Goal: Task Accomplishment & Management: Manage account settings

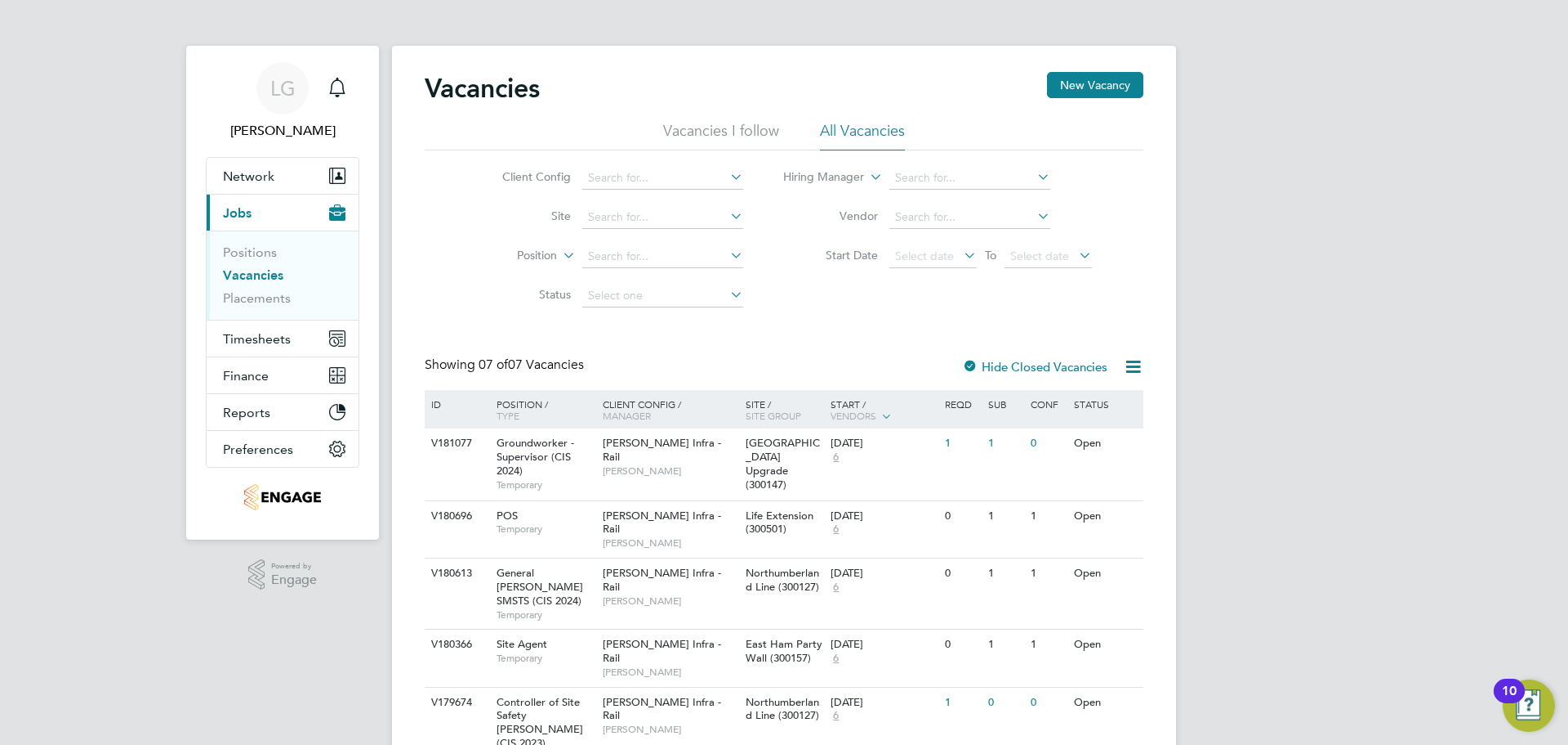
scroll to position [136, 0]
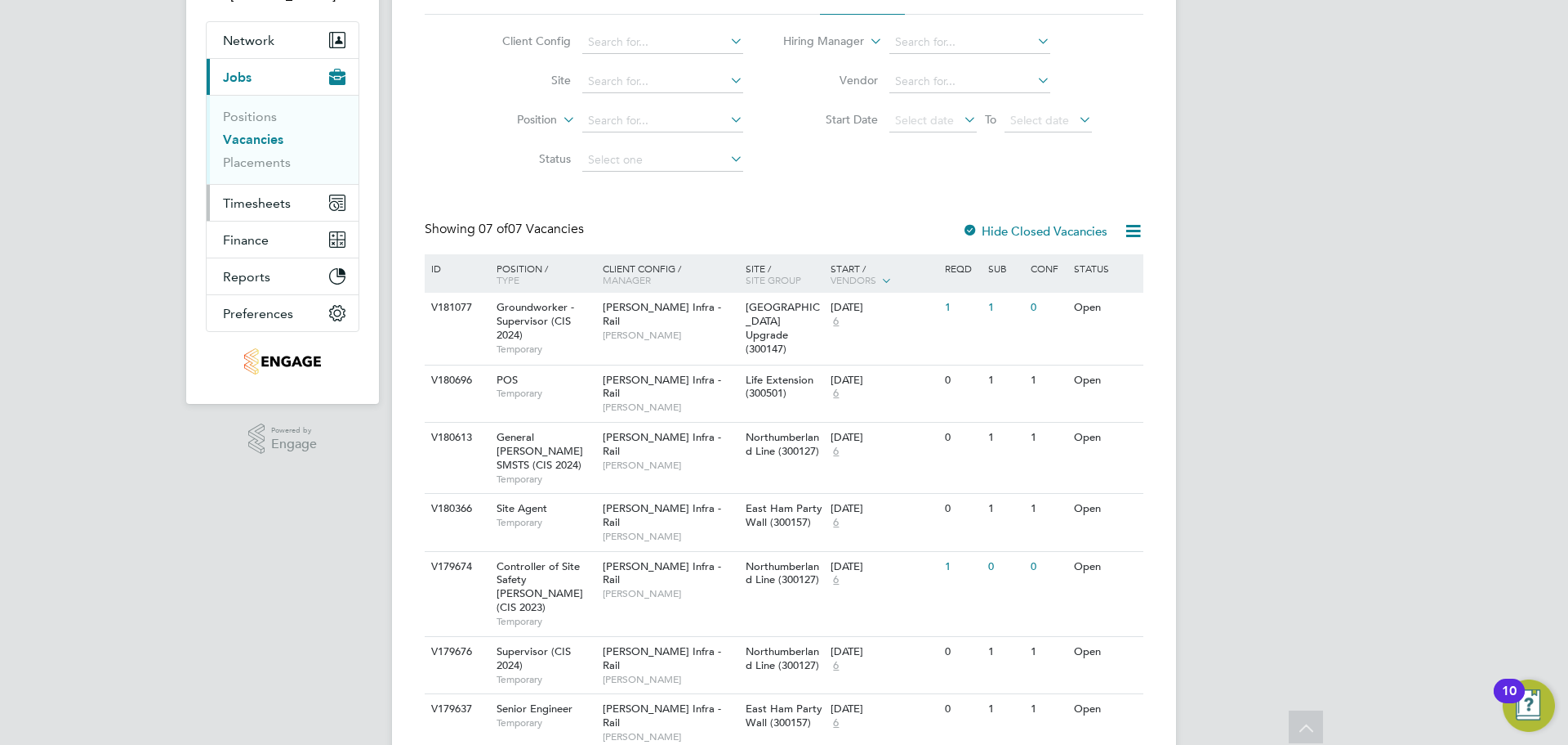
click at [257, 210] on span "Timesheets" at bounding box center [256, 203] width 68 height 16
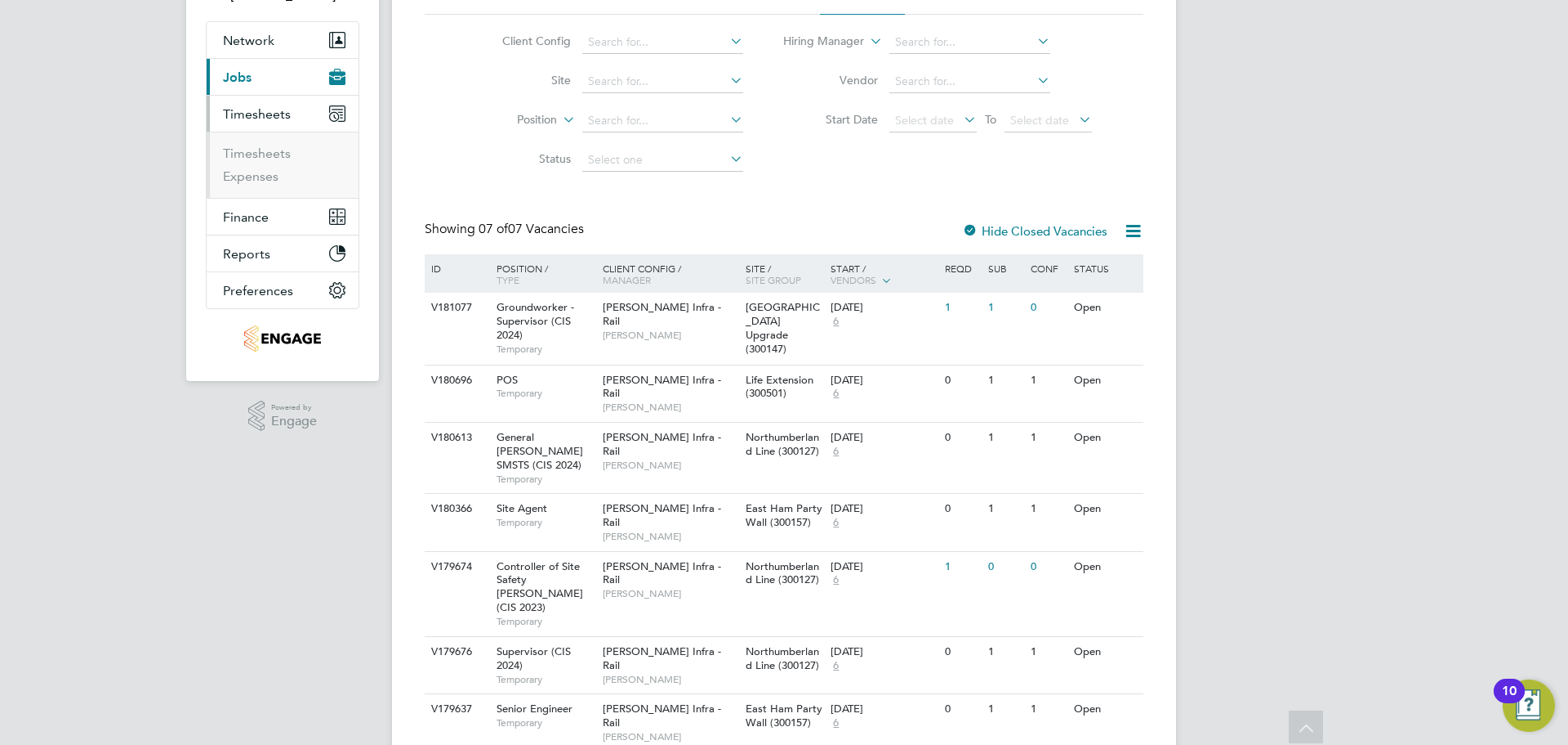
drag, startPoint x: 266, startPoint y: 141, endPoint x: 266, endPoint y: 154, distance: 13.0
click at [266, 141] on ul "Timesheets Expenses" at bounding box center [283, 165] width 152 height 66
click at [266, 156] on link "Timesheets" at bounding box center [256, 154] width 68 height 16
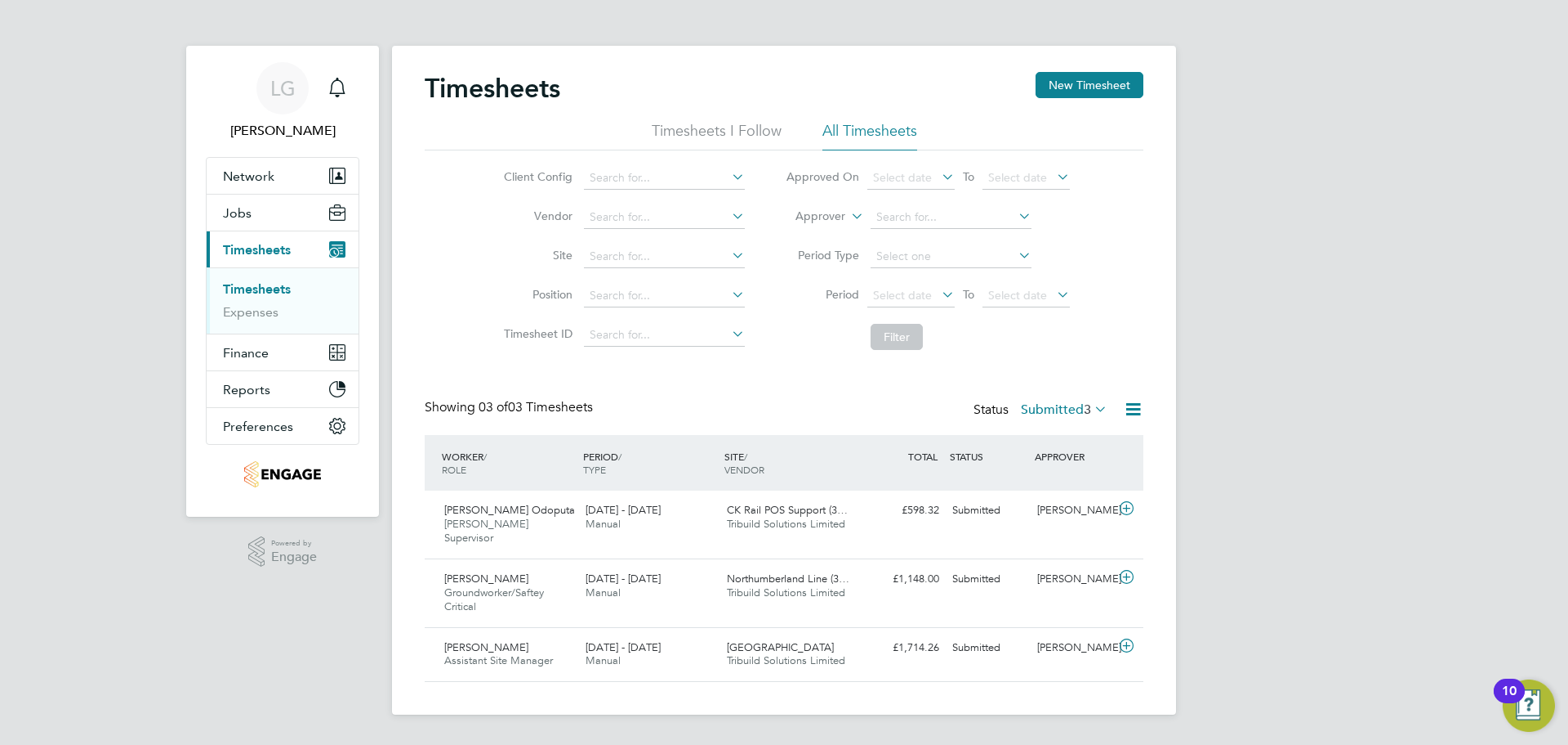
click at [107, 274] on div "LG [PERSON_NAME] Notifications Applications: Network Team Members Businesses Si…" at bounding box center [784, 370] width 1568 height 740
click at [1048, 405] on label "Submitted 3" at bounding box center [1065, 409] width 87 height 17
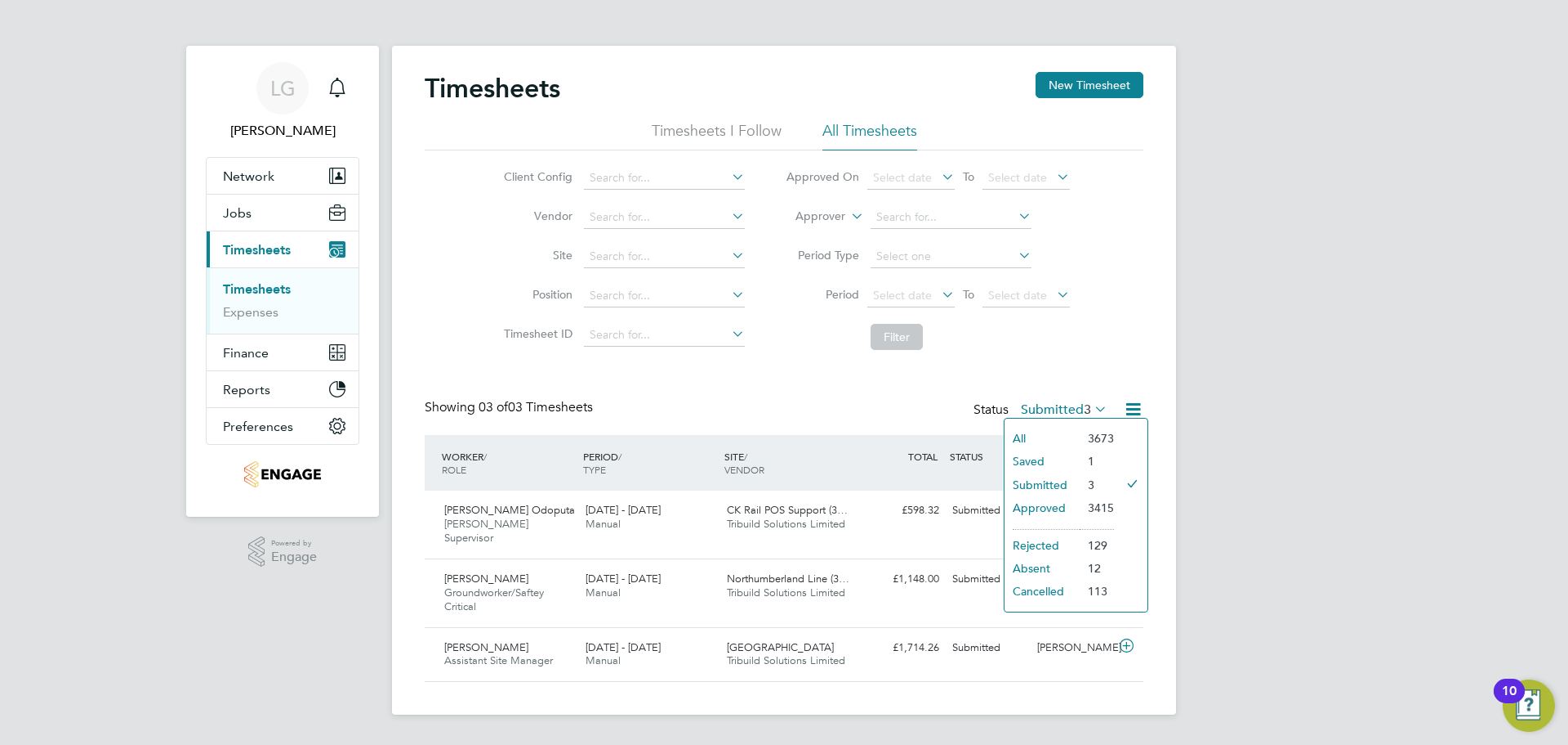
click at [1060, 504] on li "Approved" at bounding box center [1042, 507] width 75 height 23
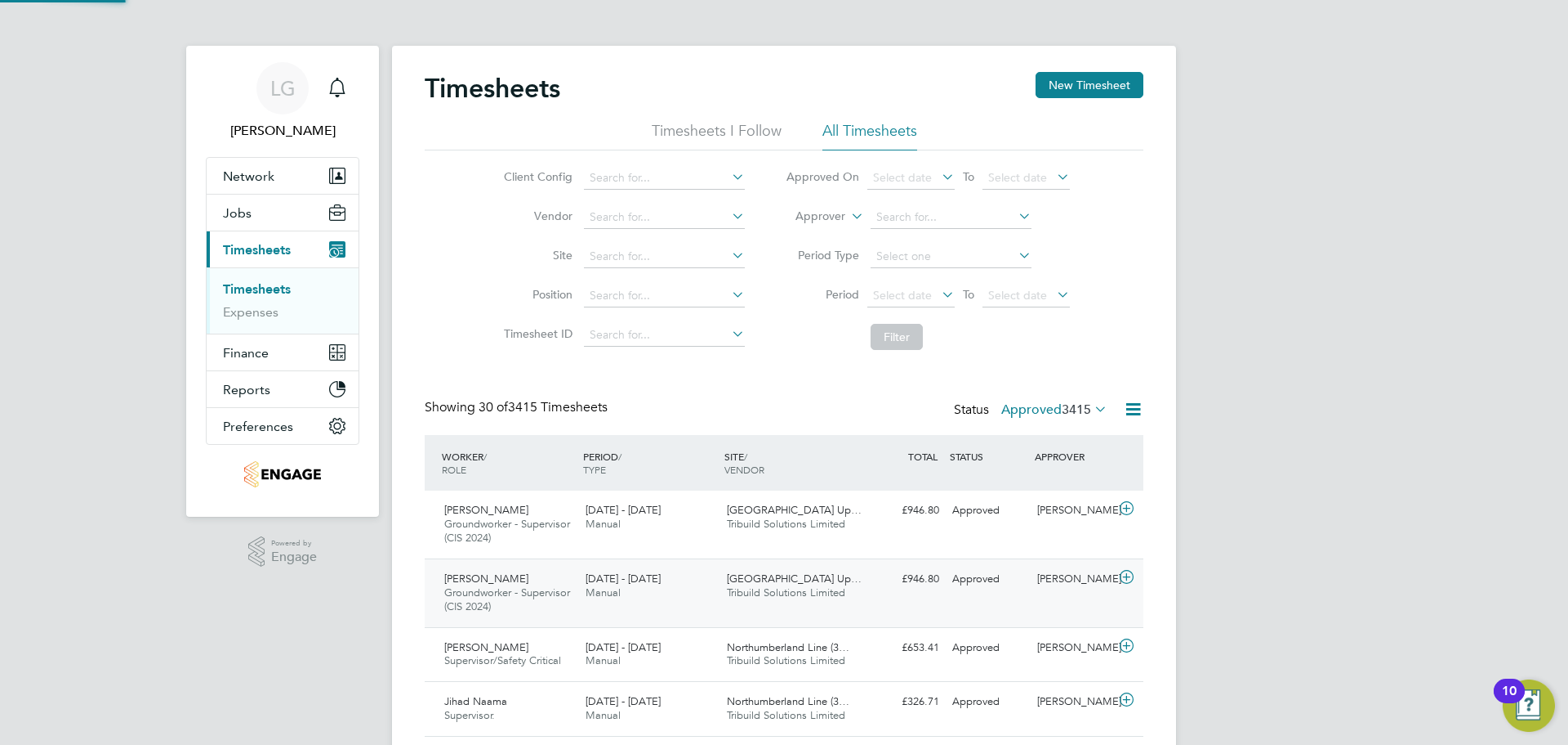
scroll to position [41, 142]
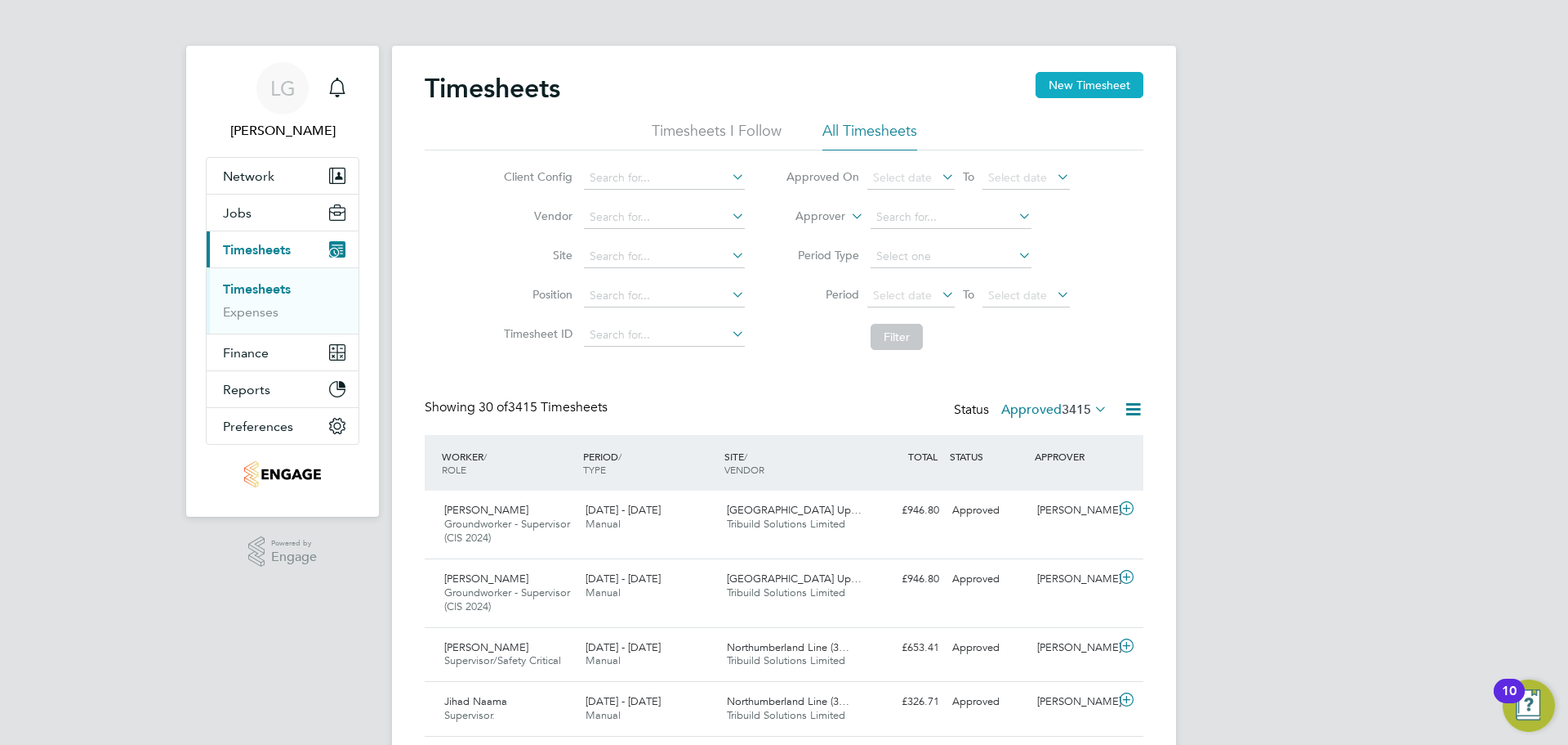
click at [1118, 89] on button "New Timesheet" at bounding box center [1089, 85] width 107 height 27
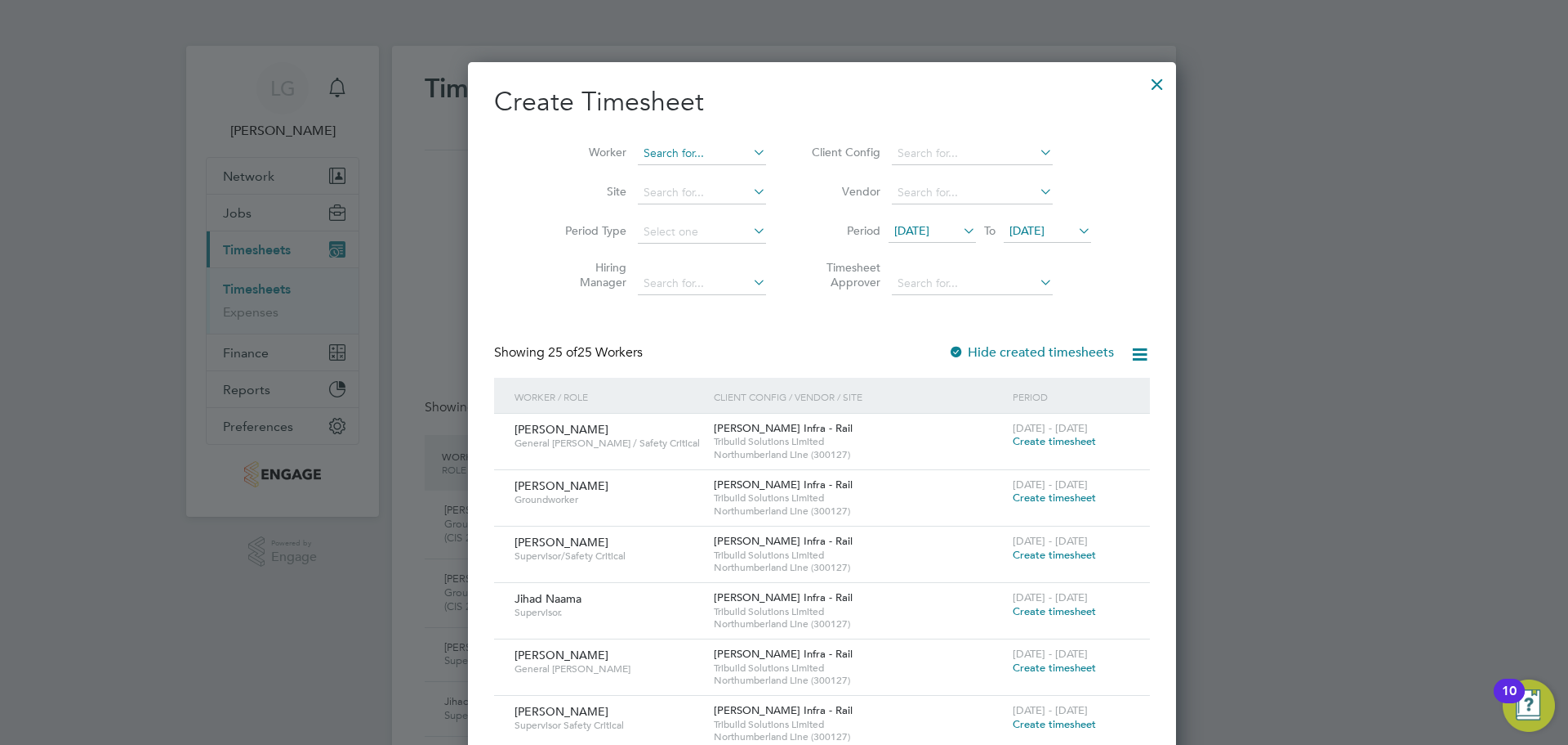
click at [653, 146] on input at bounding box center [702, 153] width 128 height 23
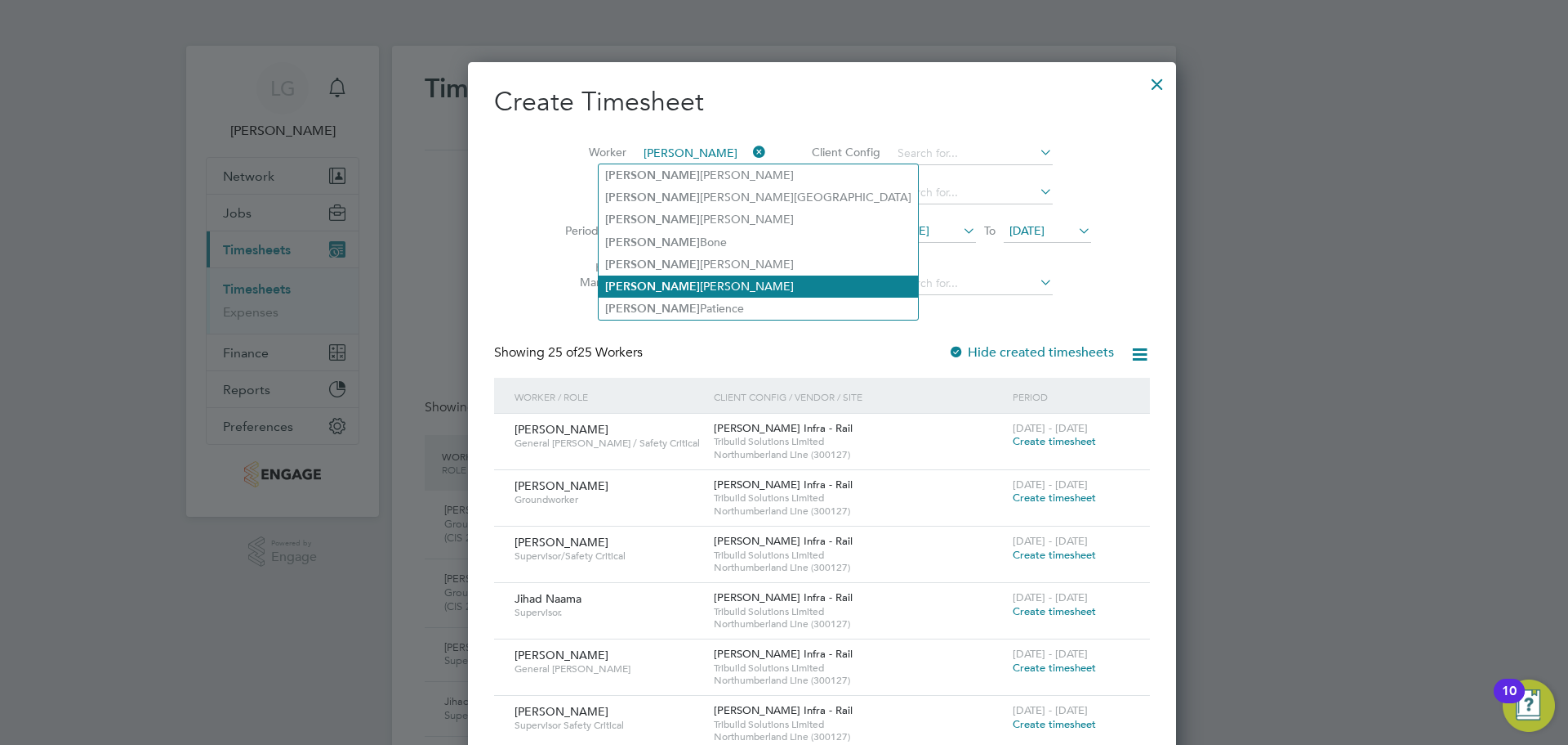
click at [706, 289] on li "[PERSON_NAME]" at bounding box center [758, 286] width 319 height 22
type input "[PERSON_NAME]"
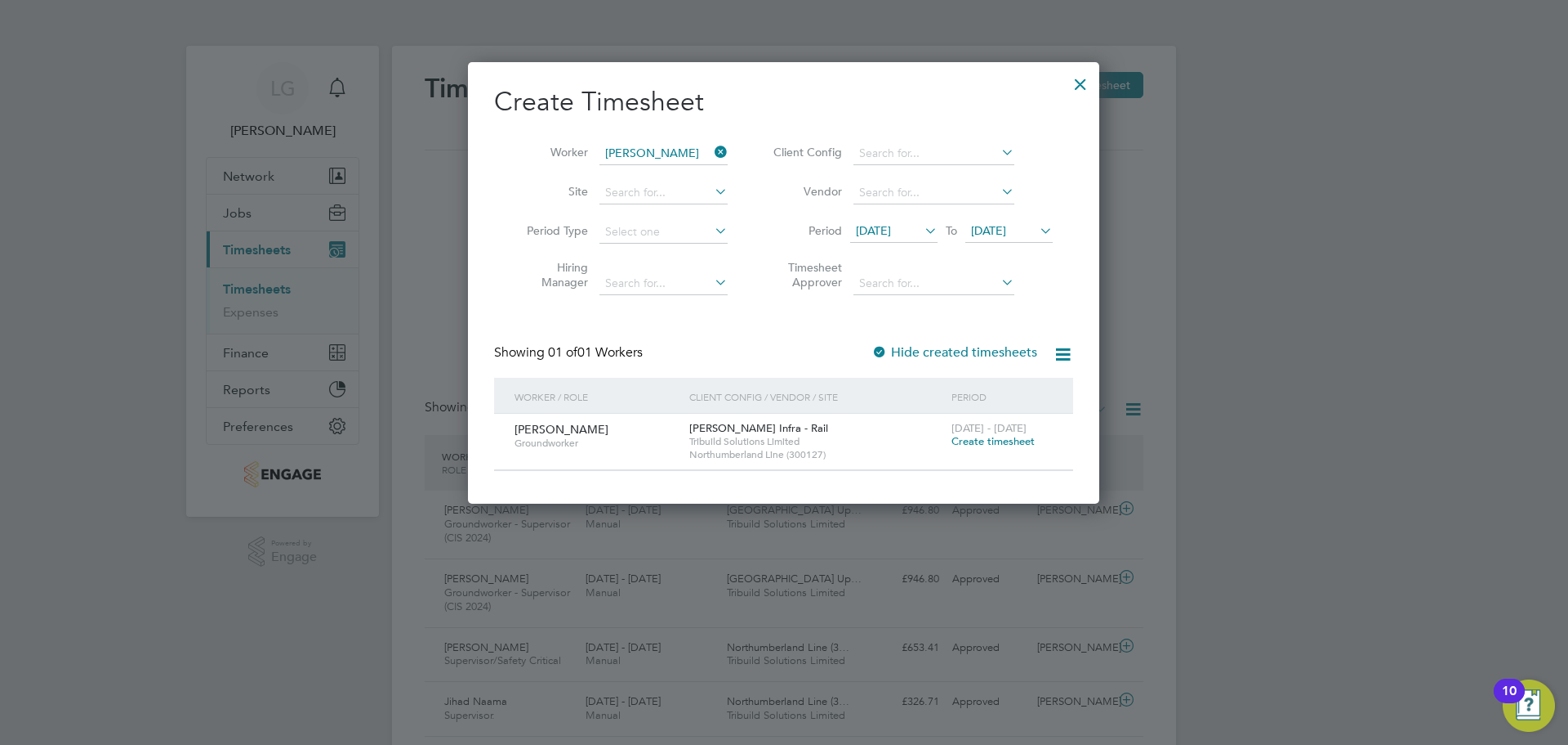
click at [973, 443] on span "Create timesheet" at bounding box center [993, 440] width 84 height 14
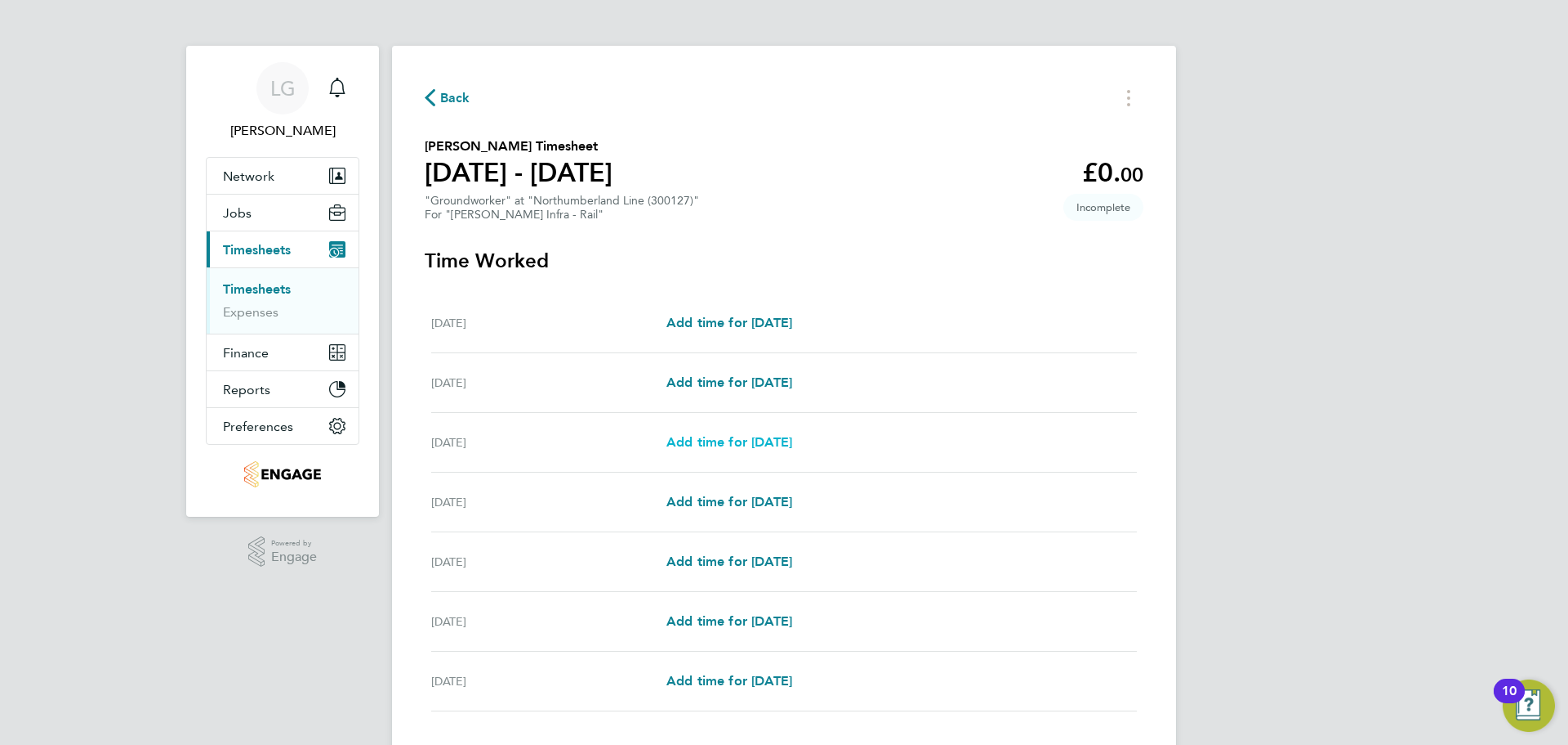
click at [745, 440] on span "Add time for [DATE]" at bounding box center [730, 441] width 126 height 16
select select "30"
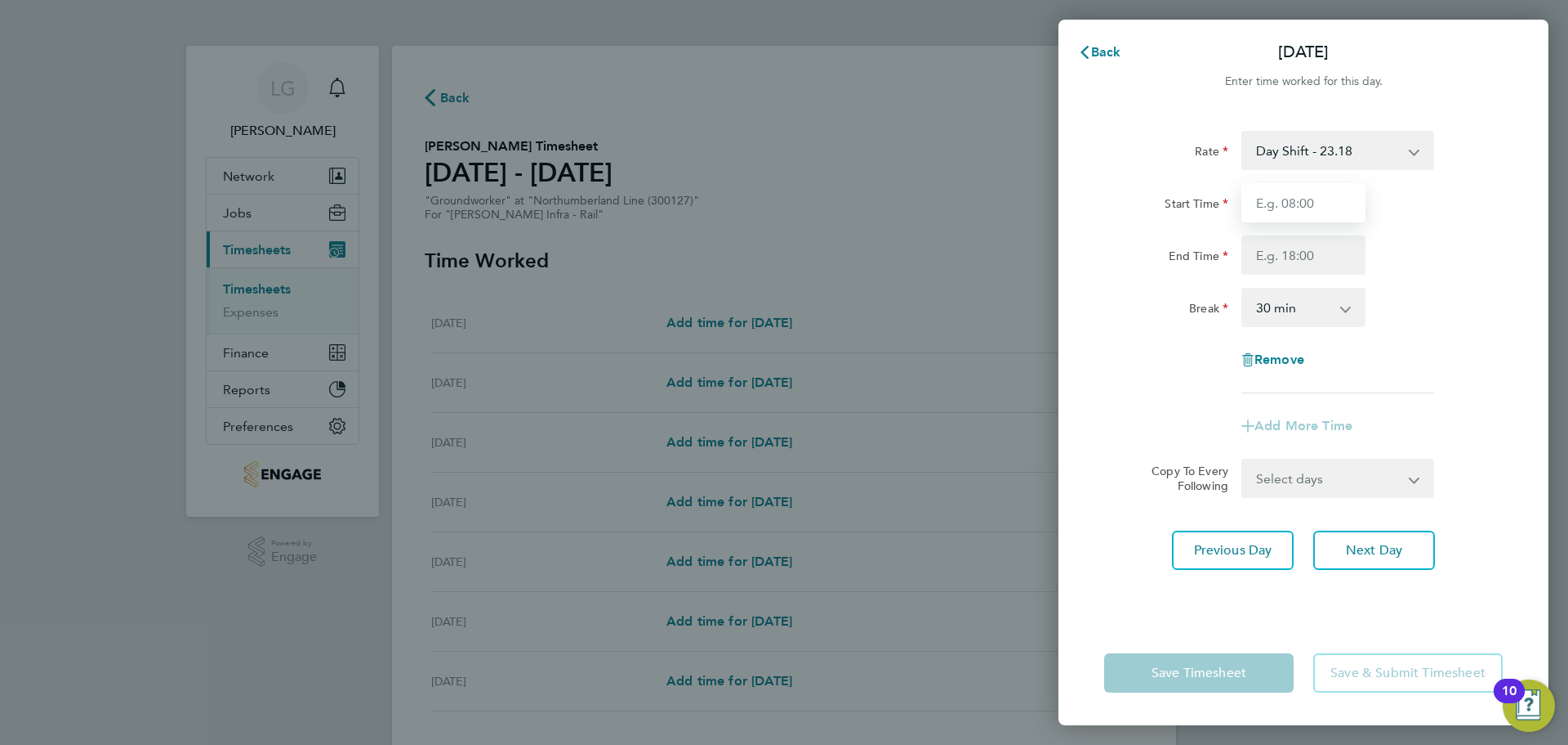
click at [1277, 208] on input "Start Time" at bounding box center [1304, 203] width 124 height 39
type input "07:30"
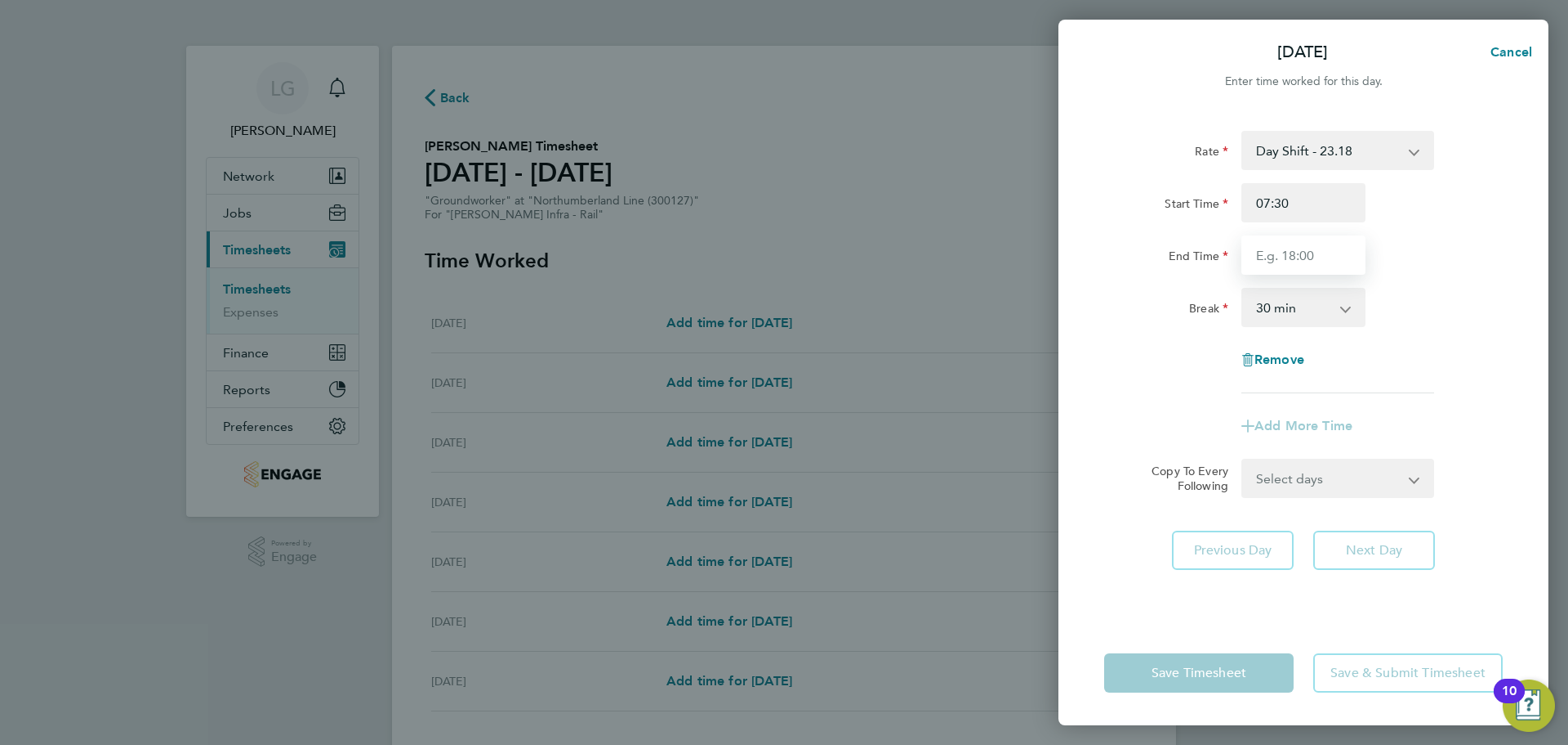
drag, startPoint x: 1297, startPoint y: 266, endPoint x: 1304, endPoint y: 274, distance: 10.6
click at [1297, 266] on input "End Time" at bounding box center [1304, 255] width 124 height 39
type input "17:30"
click at [1443, 280] on div "Rate Day Shift - 23.18 Night Shift - 26.65 Weekend Shift - 30.13 Bank Holiday -…" at bounding box center [1303, 262] width 399 height 262
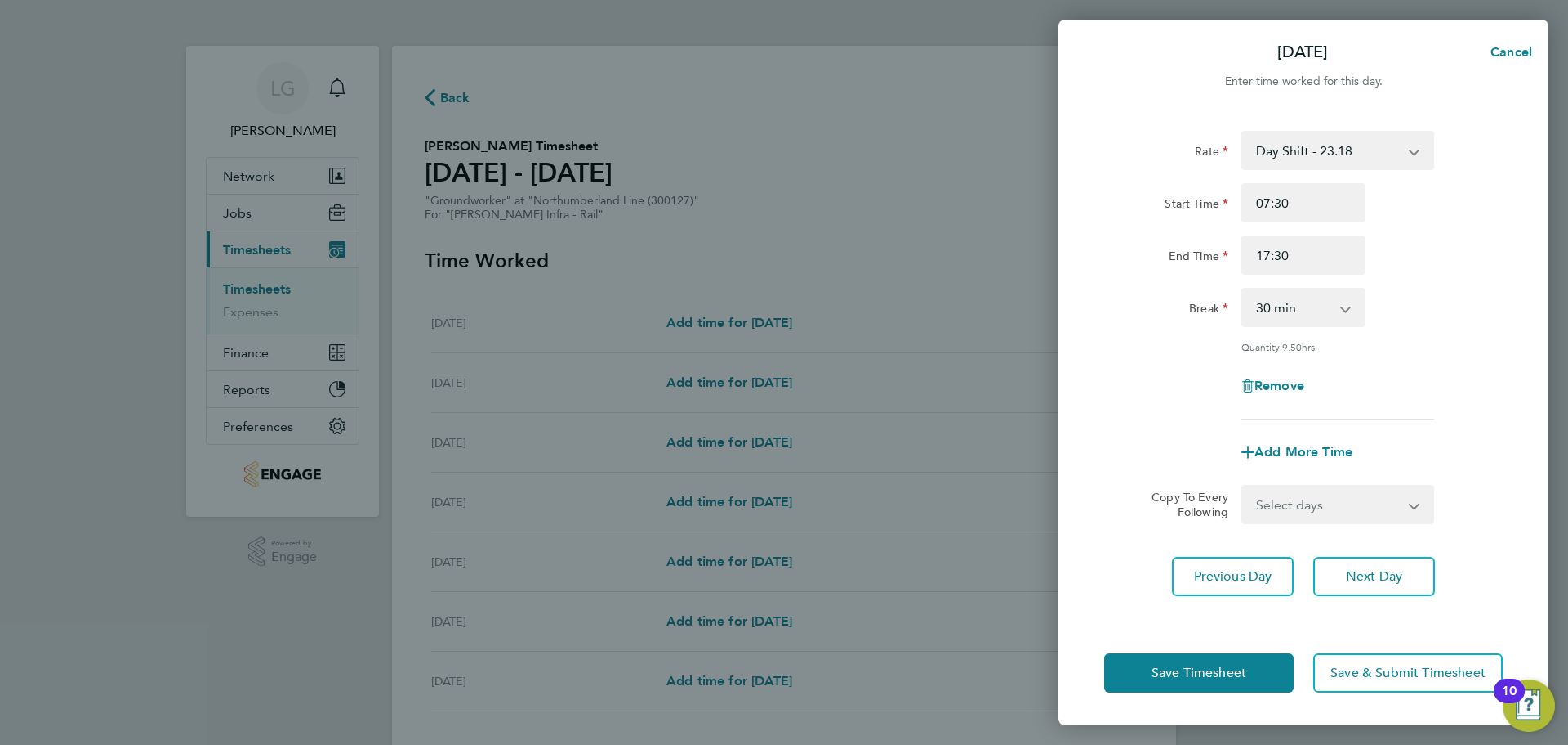
click at [1355, 500] on select "Select days Day [DATE] [DATE] [DATE] [DATE]" at bounding box center [1329, 504] width 171 height 35
select select "DAY"
click at [1243, 486] on select "Select days Day [DATE] [DATE] [DATE] [DATE]" at bounding box center [1329, 504] width 171 height 35
select select "[DATE]"
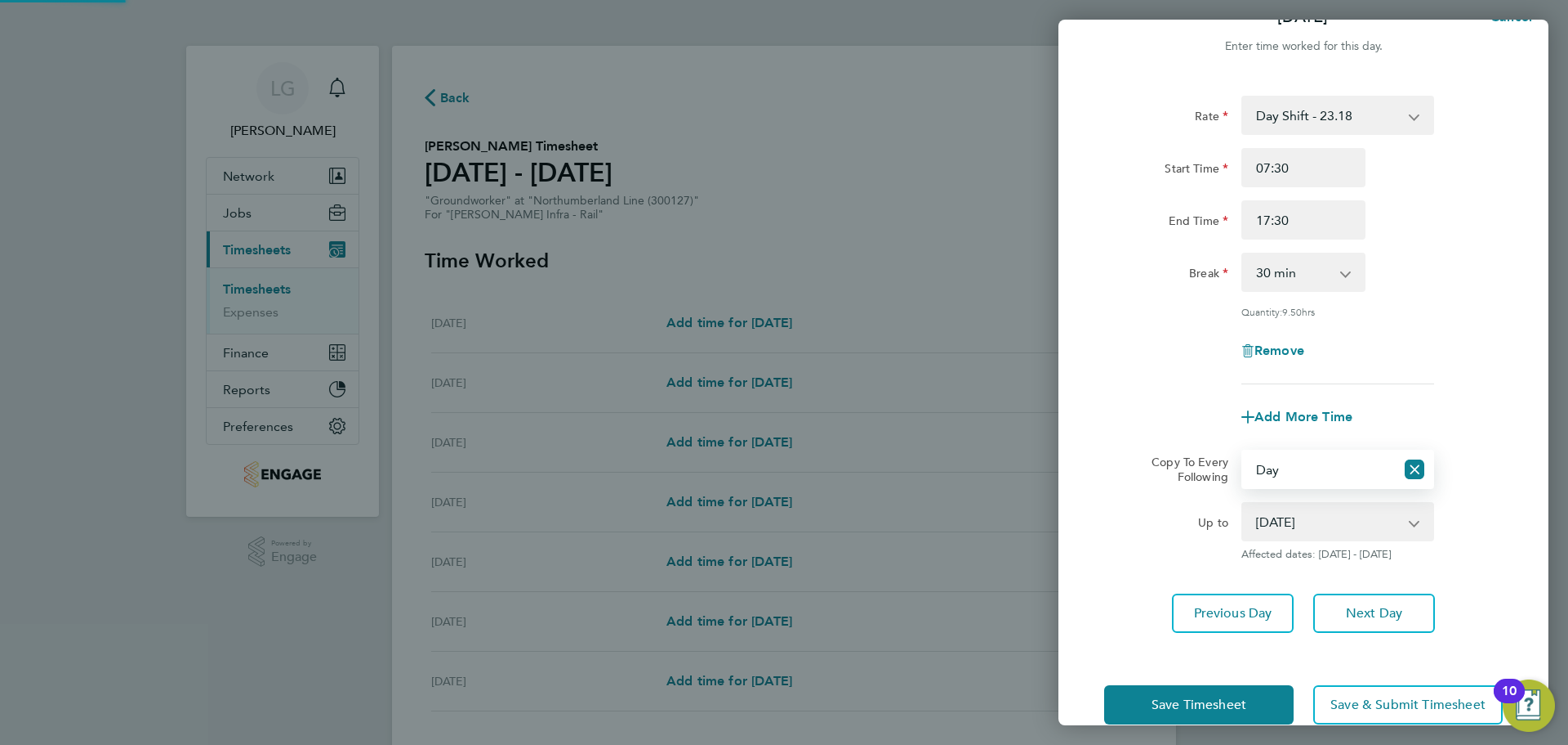
scroll to position [65, 0]
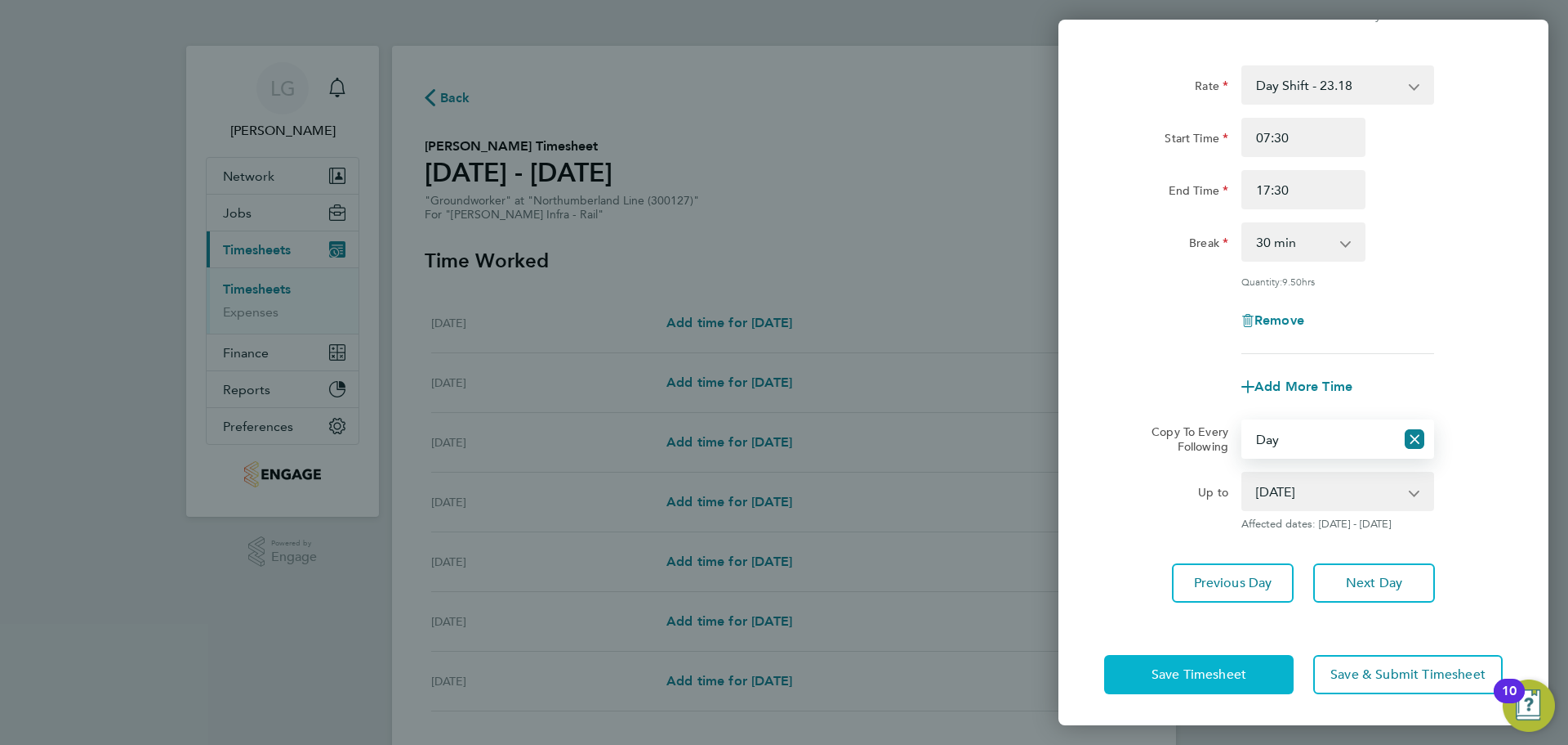
click at [1233, 673] on span "Save Timesheet" at bounding box center [1199, 674] width 95 height 17
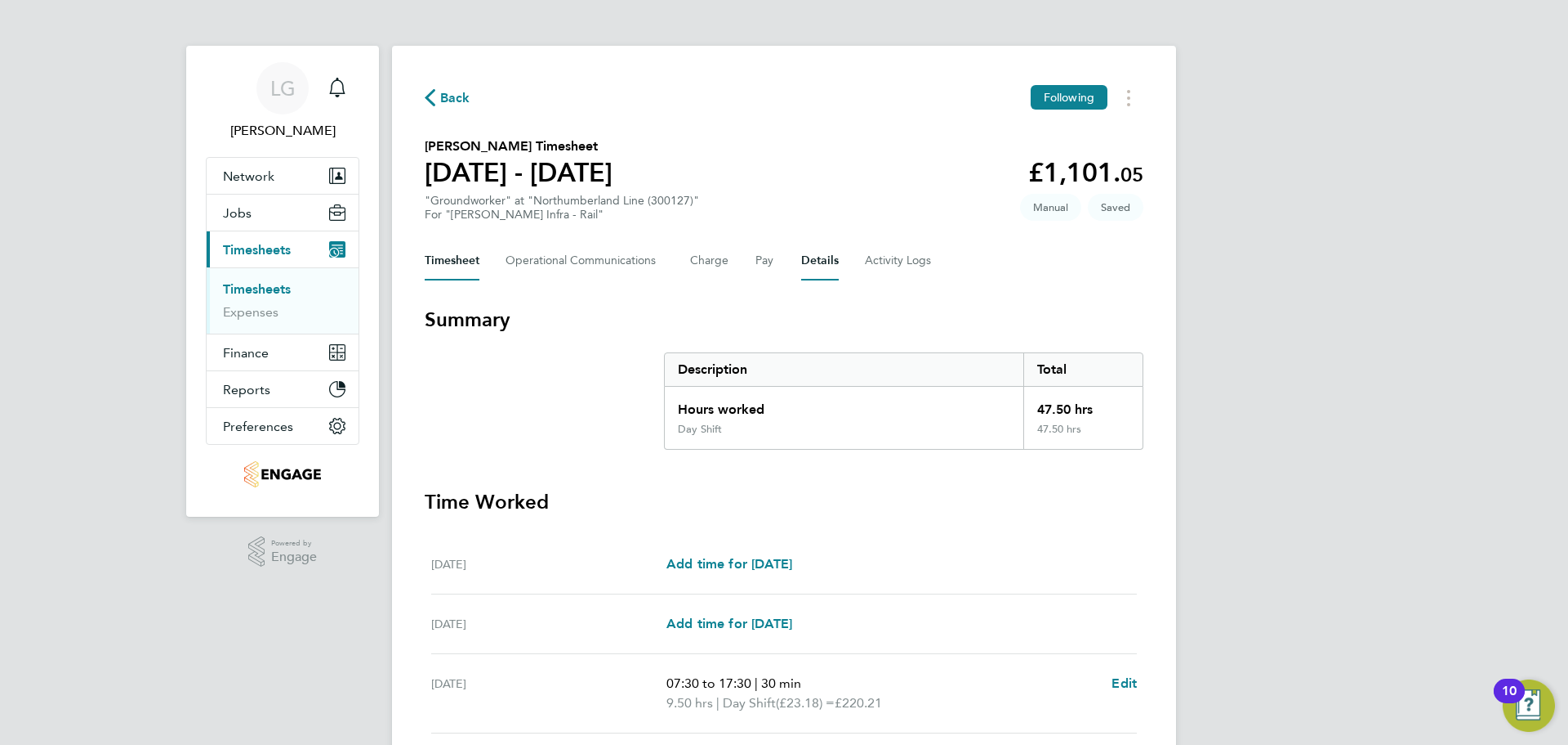
click at [821, 267] on button "Details" at bounding box center [820, 261] width 37 height 39
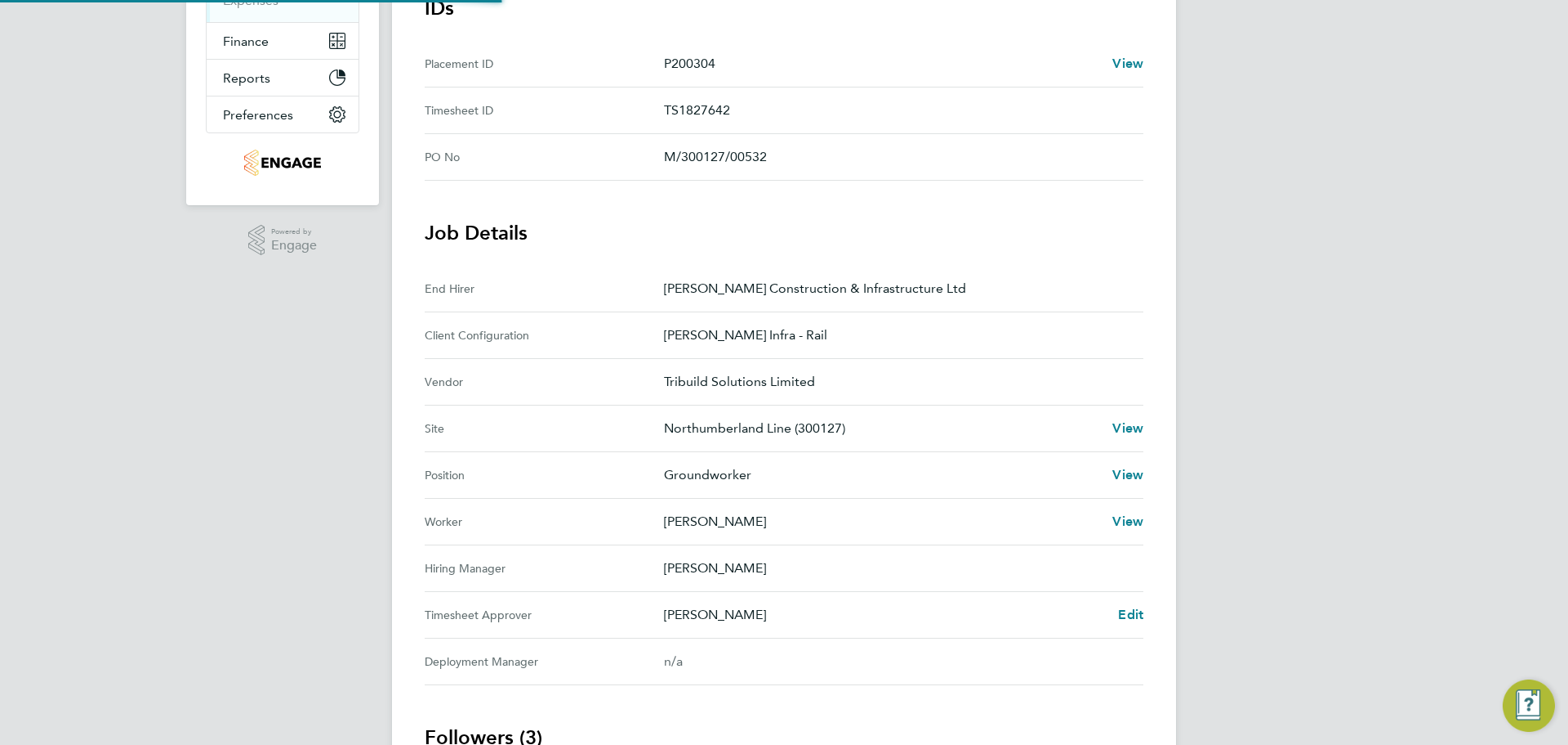
scroll to position [409, 0]
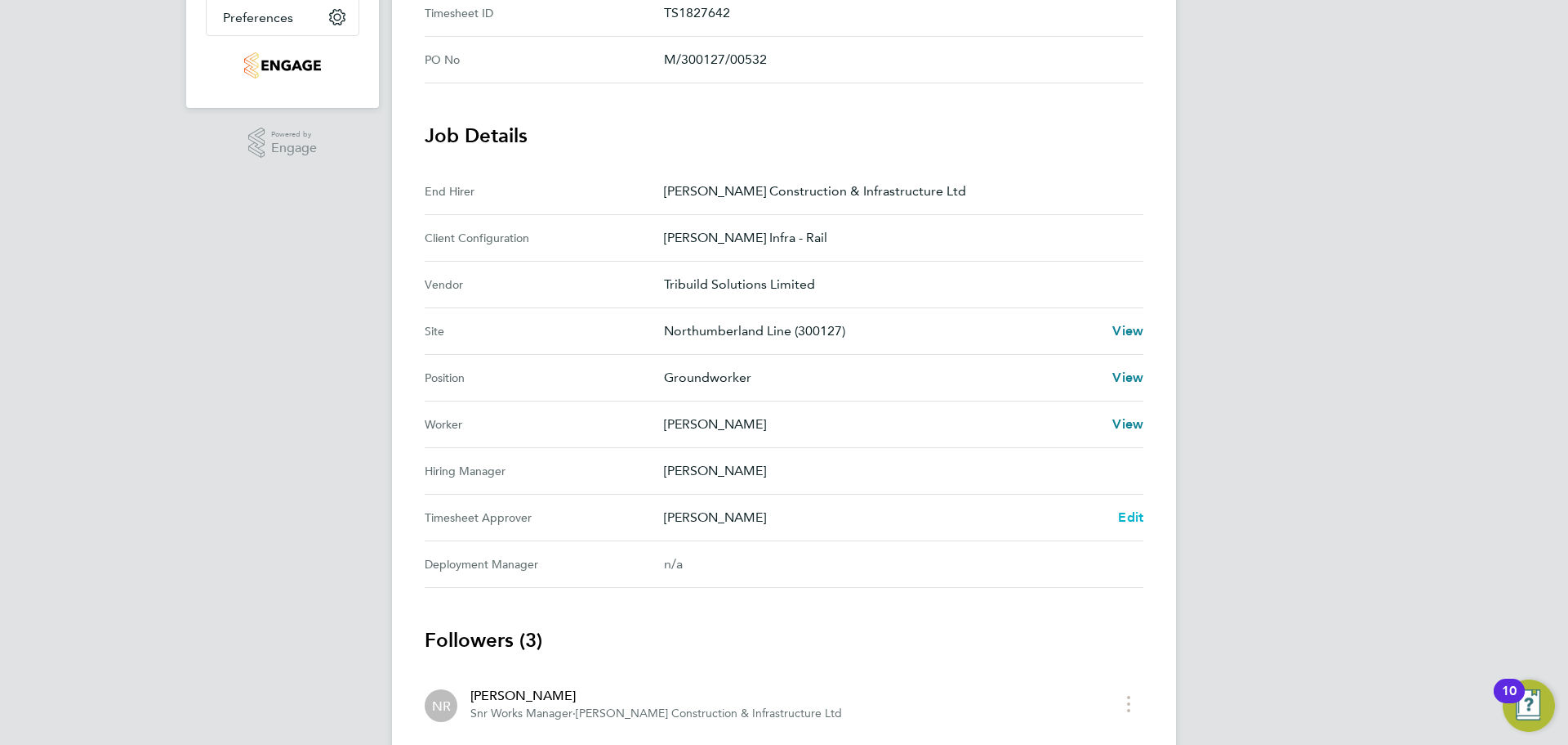
click at [1127, 515] on span "Edit" at bounding box center [1131, 517] width 26 height 16
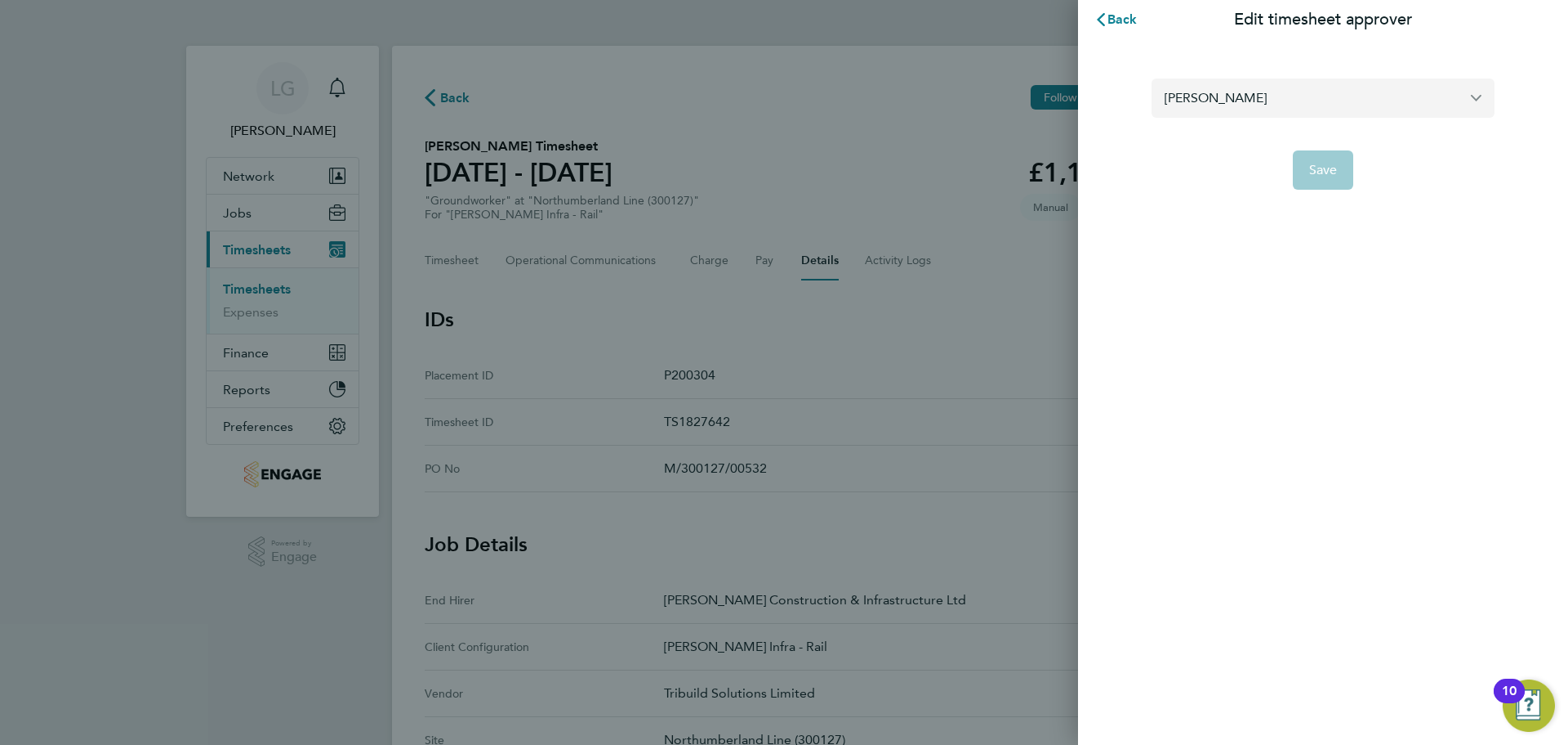
click at [1201, 89] on input "[PERSON_NAME]" at bounding box center [1323, 98] width 343 height 38
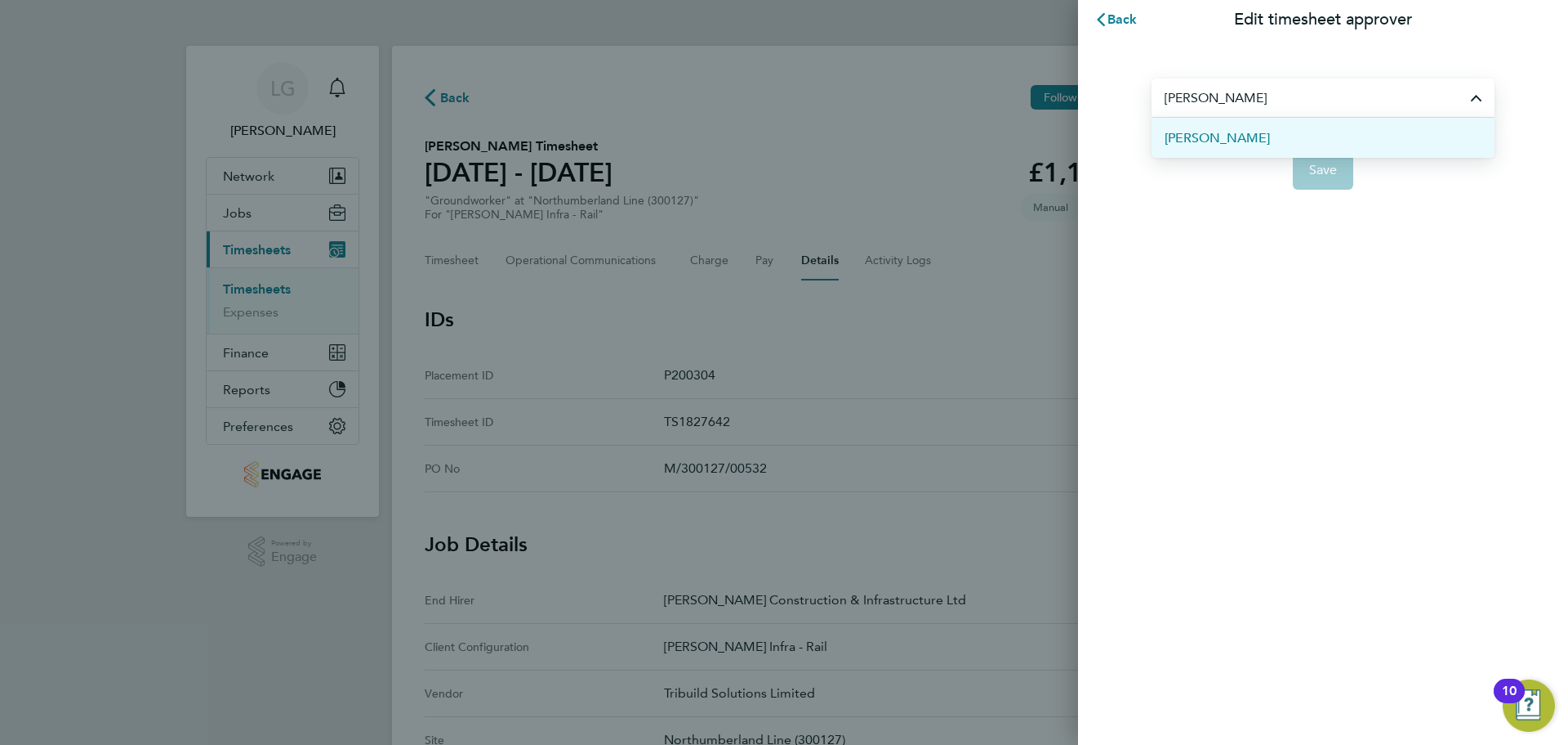
click at [1244, 136] on li "[PERSON_NAME]" at bounding box center [1323, 137] width 343 height 40
type input "[PERSON_NAME]"
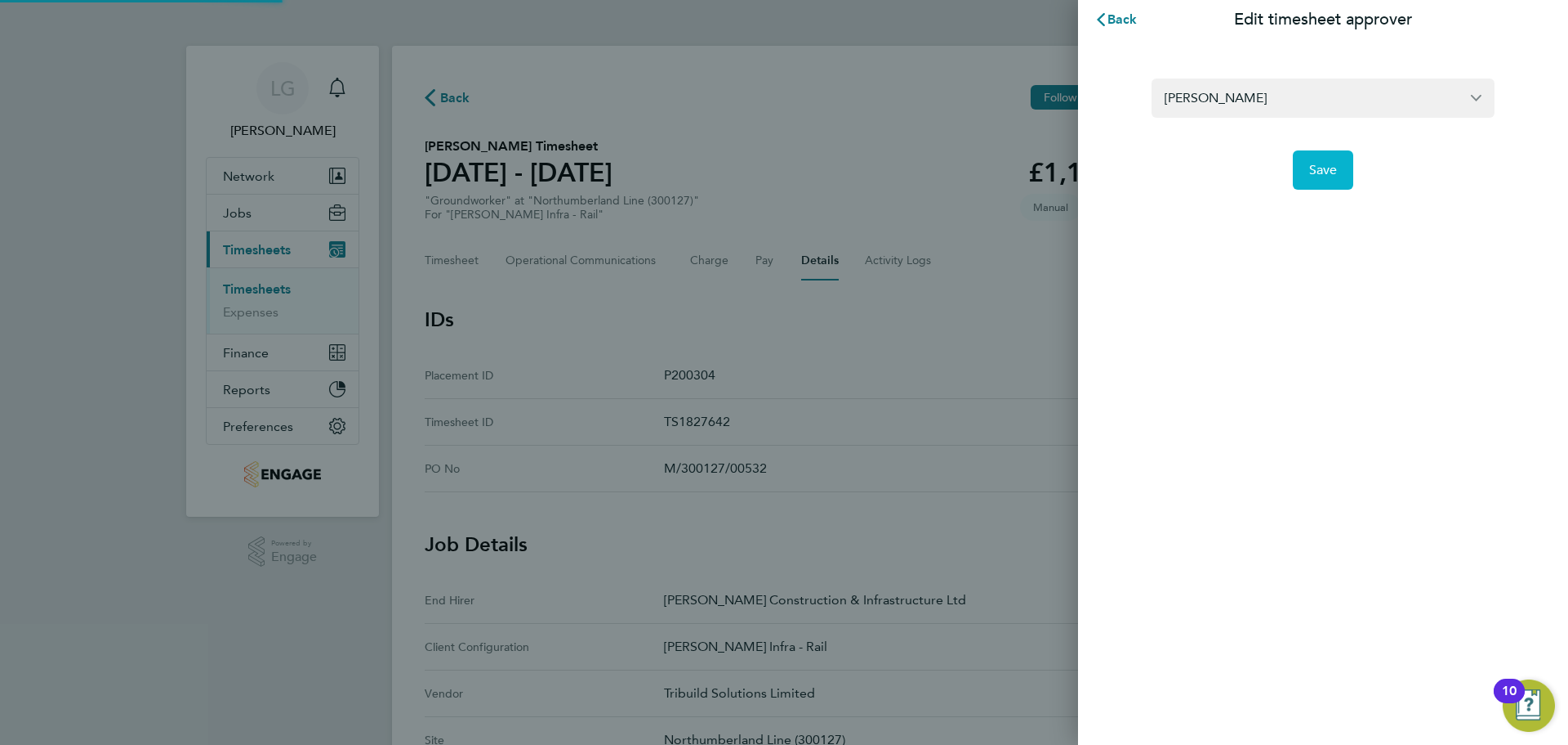
click at [1329, 171] on span "Save" at bounding box center [1323, 169] width 29 height 17
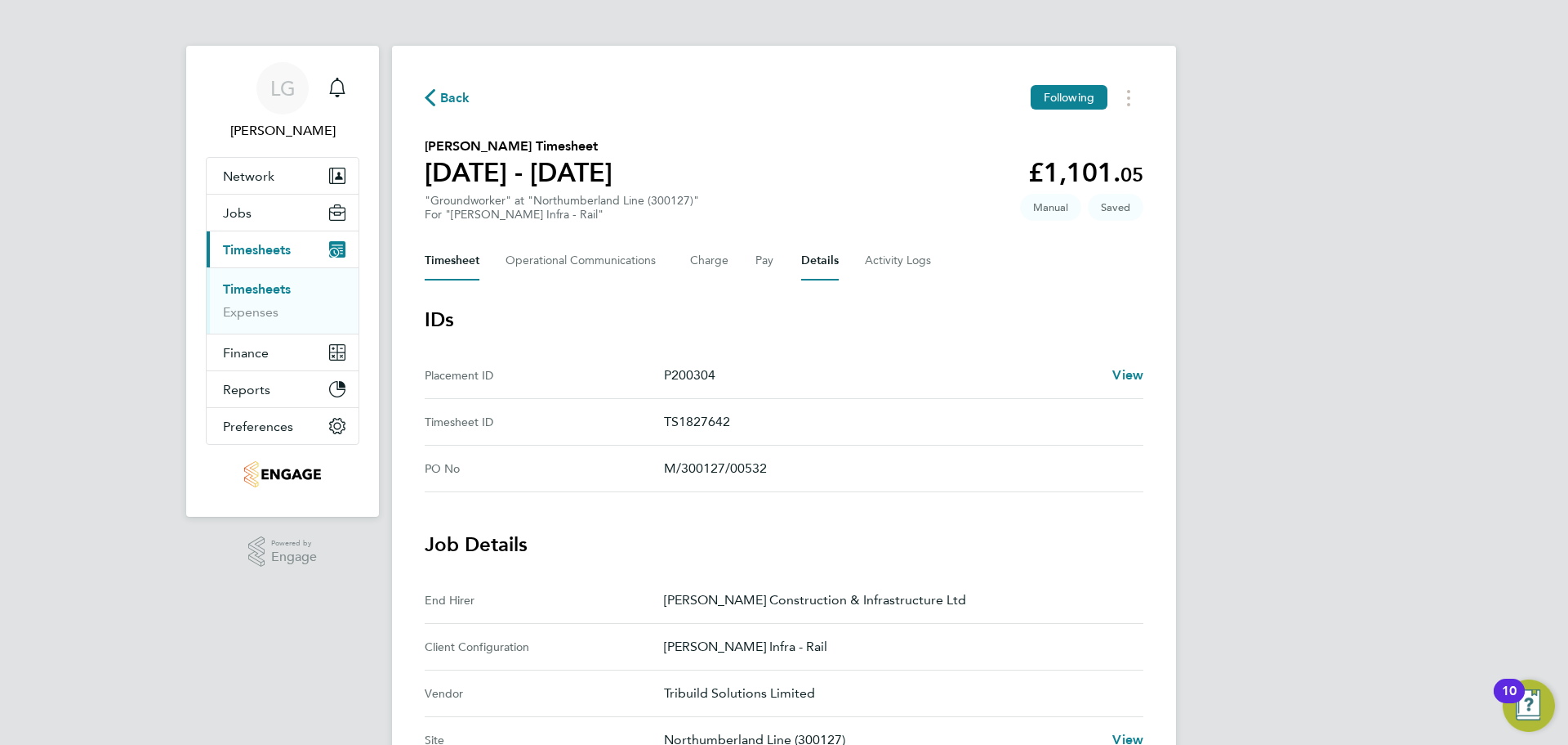
click at [457, 261] on button "Timesheet" at bounding box center [452, 261] width 55 height 39
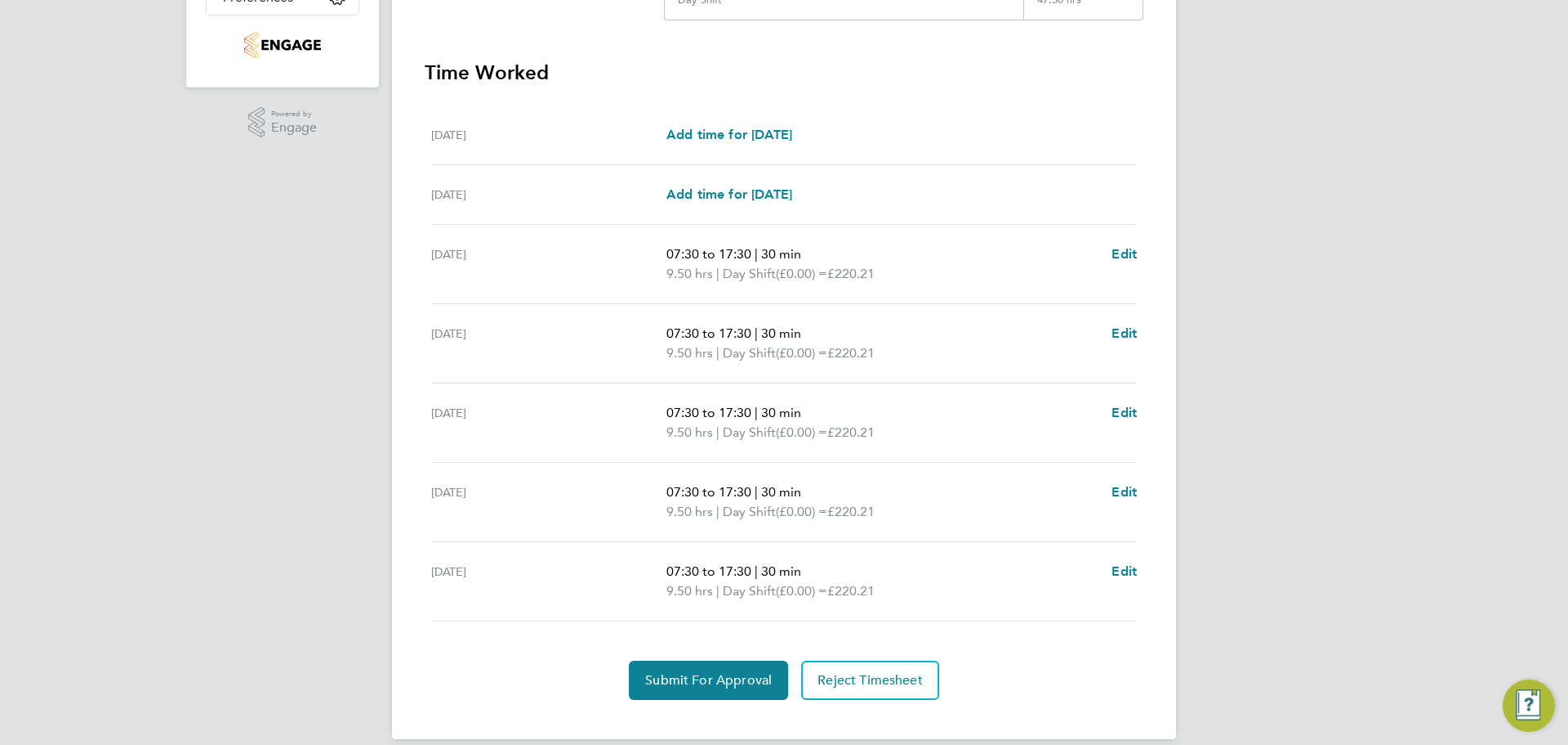
scroll to position [449, 0]
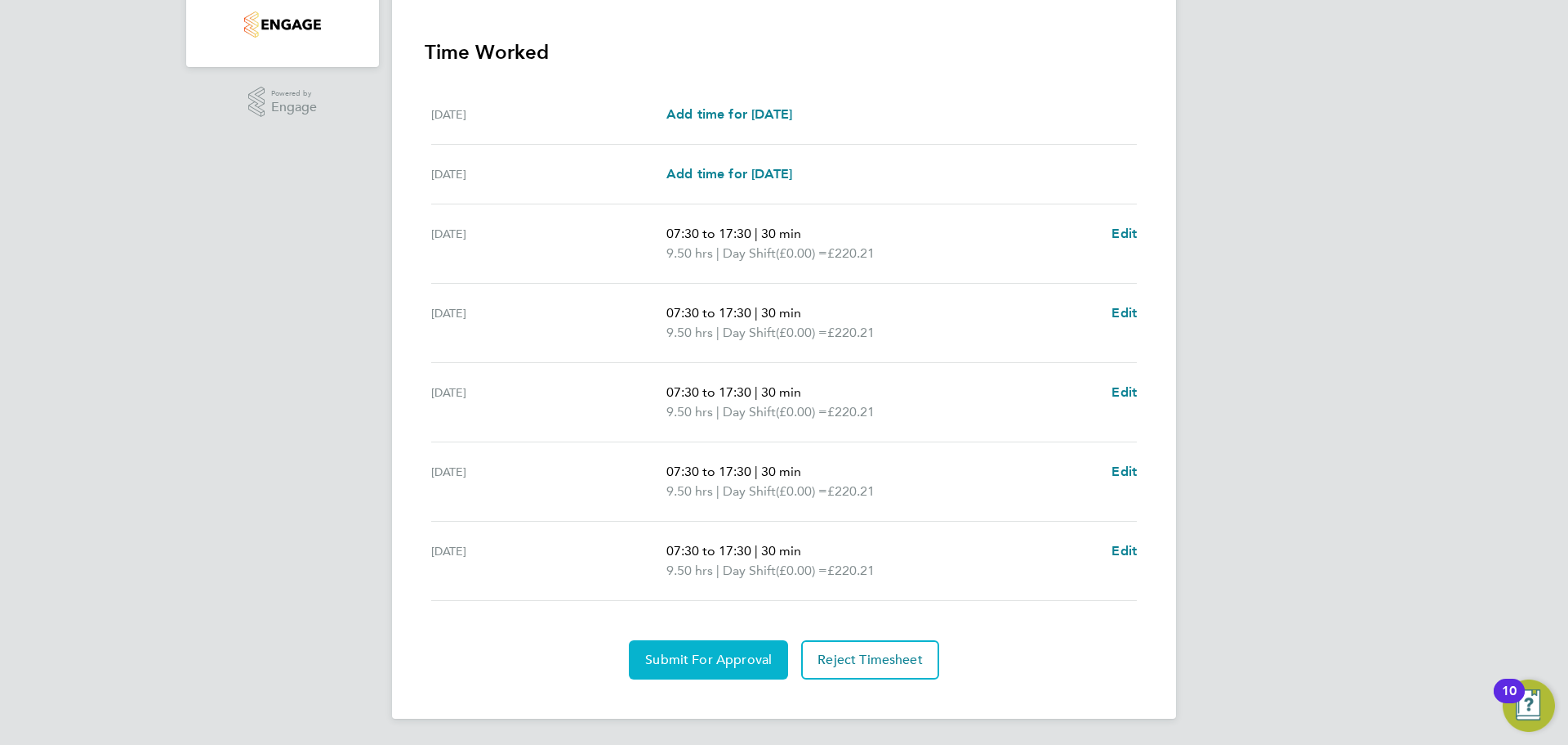
click at [750, 655] on span "Submit For Approval" at bounding box center [708, 659] width 127 height 17
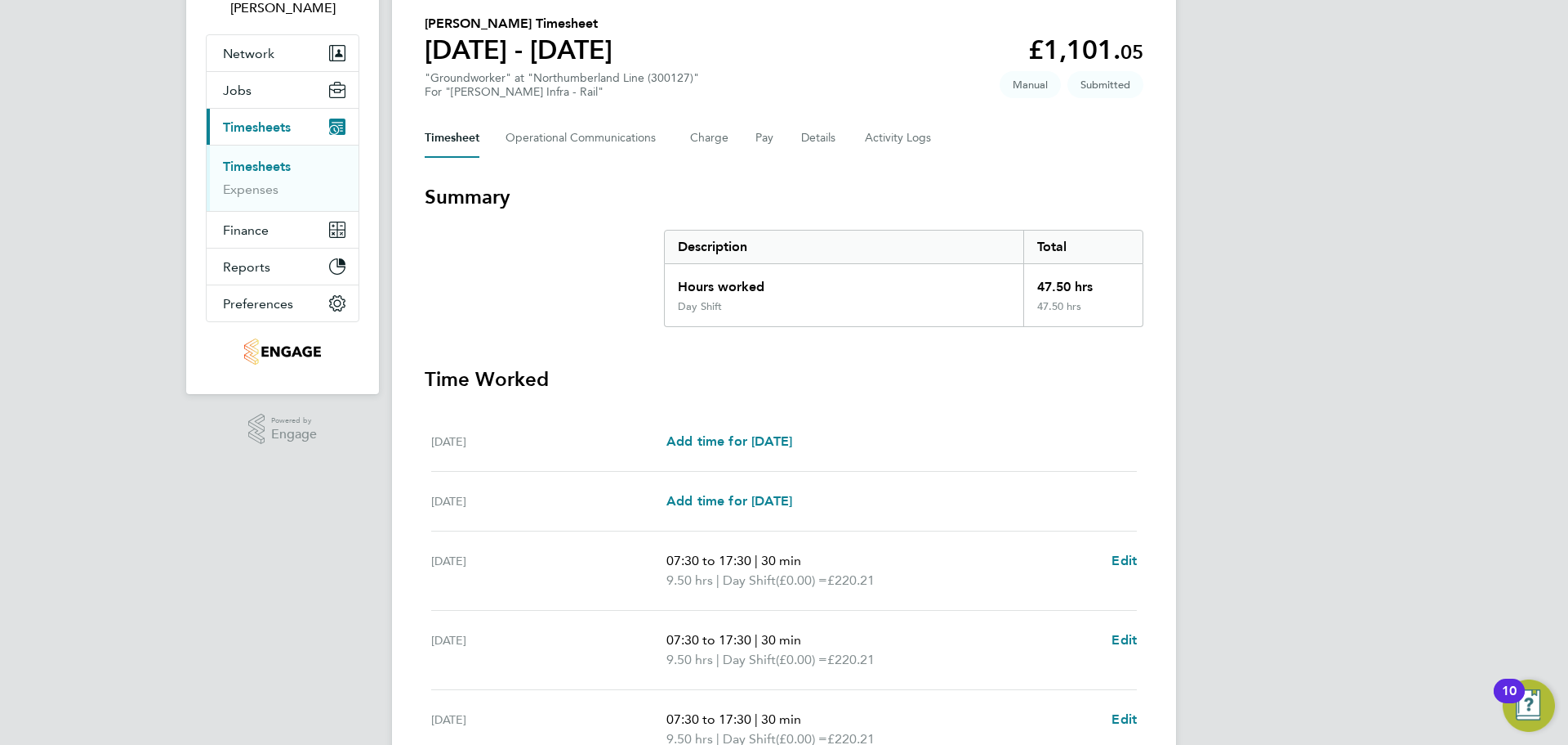
scroll to position [0, 0]
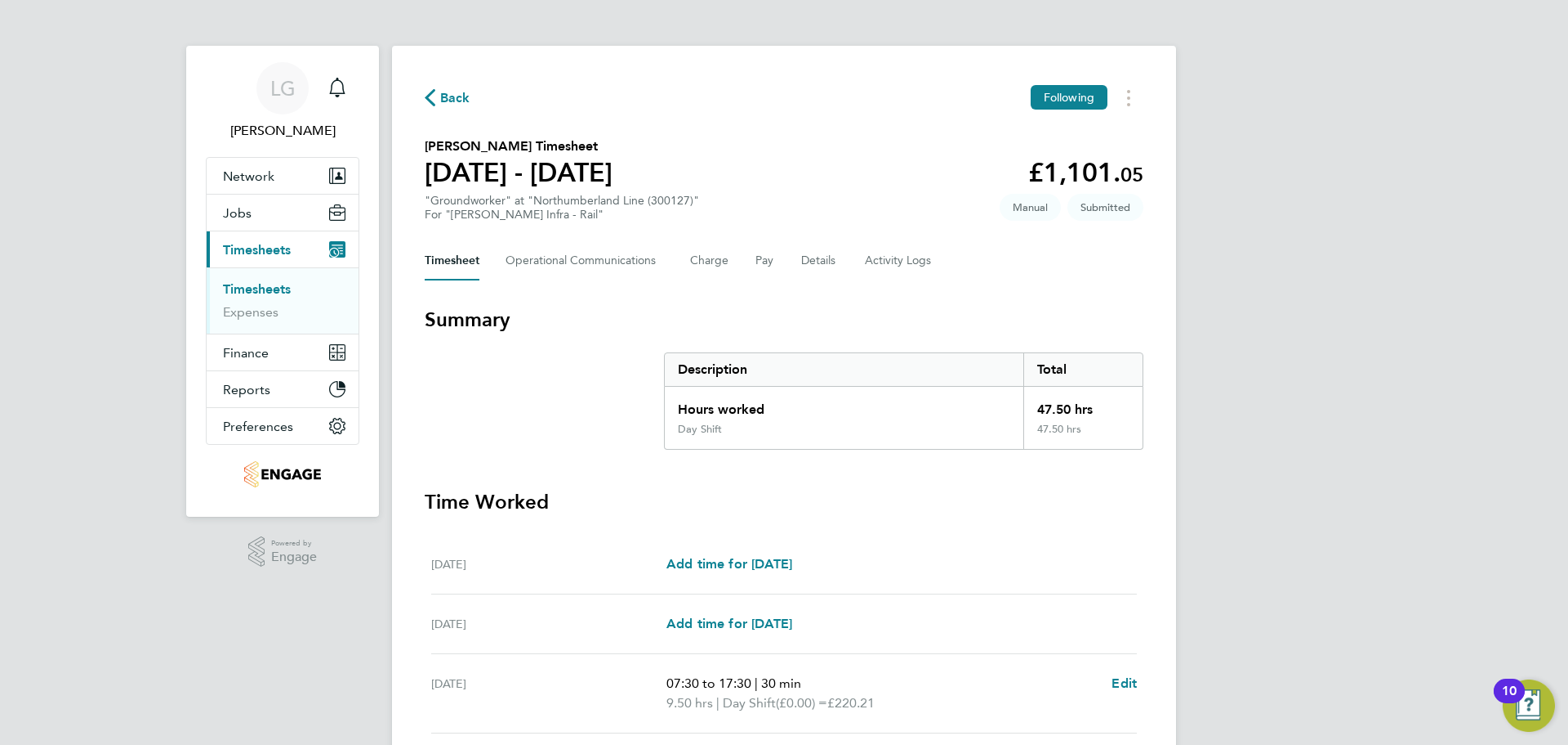
click at [261, 286] on link "Timesheets" at bounding box center [256, 289] width 68 height 16
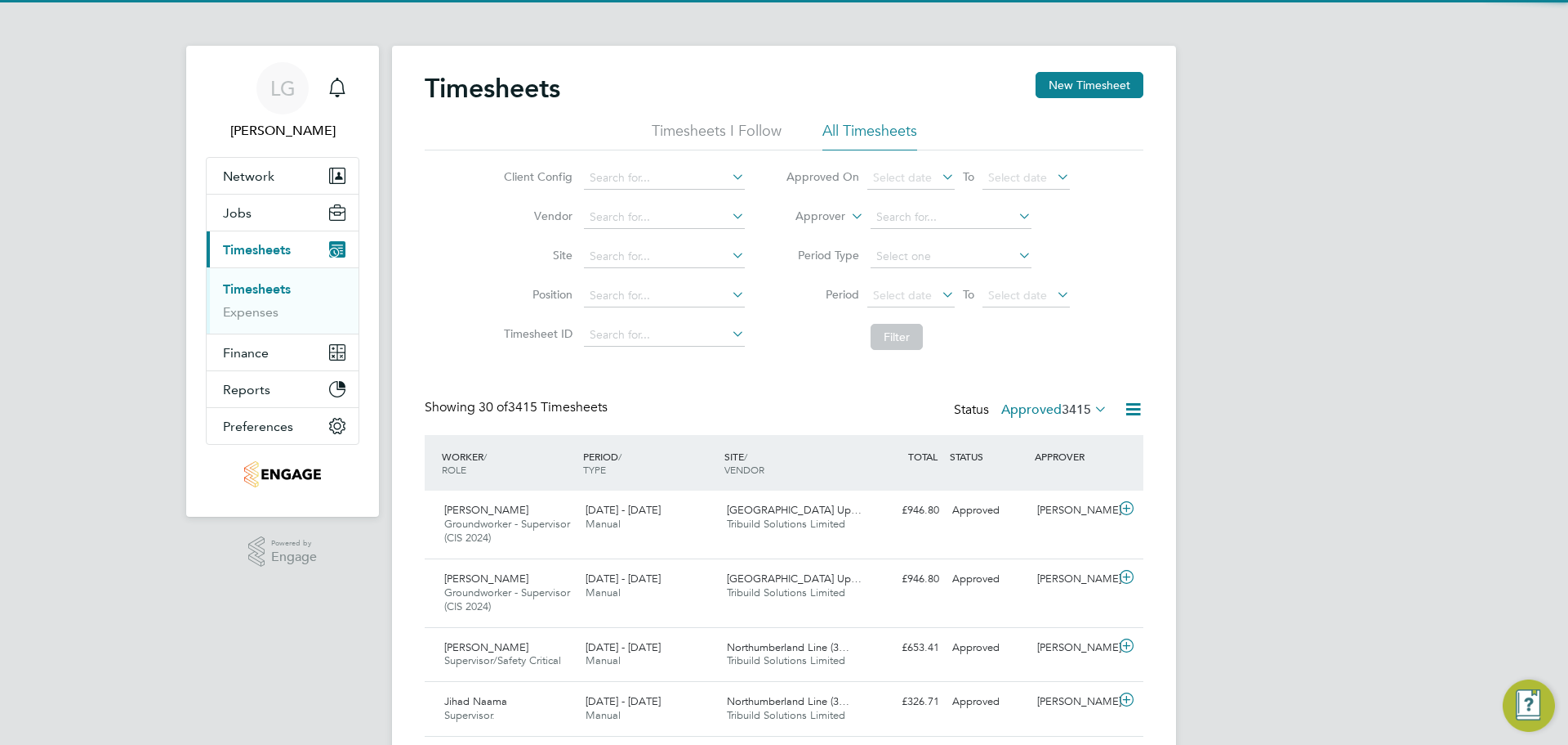
scroll to position [41, 142]
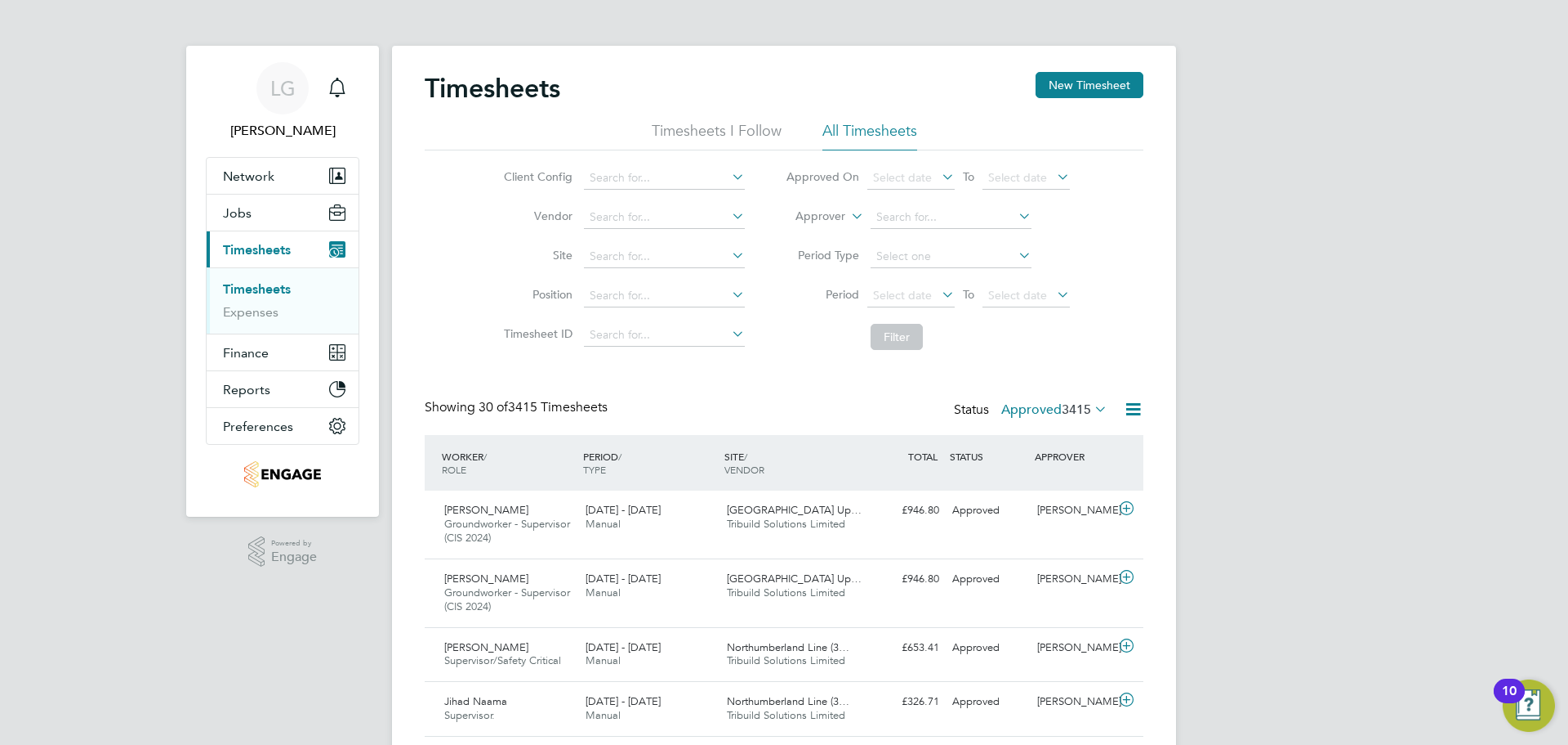
click at [697, 126] on li "Timesheets I Follow" at bounding box center [717, 136] width 130 height 30
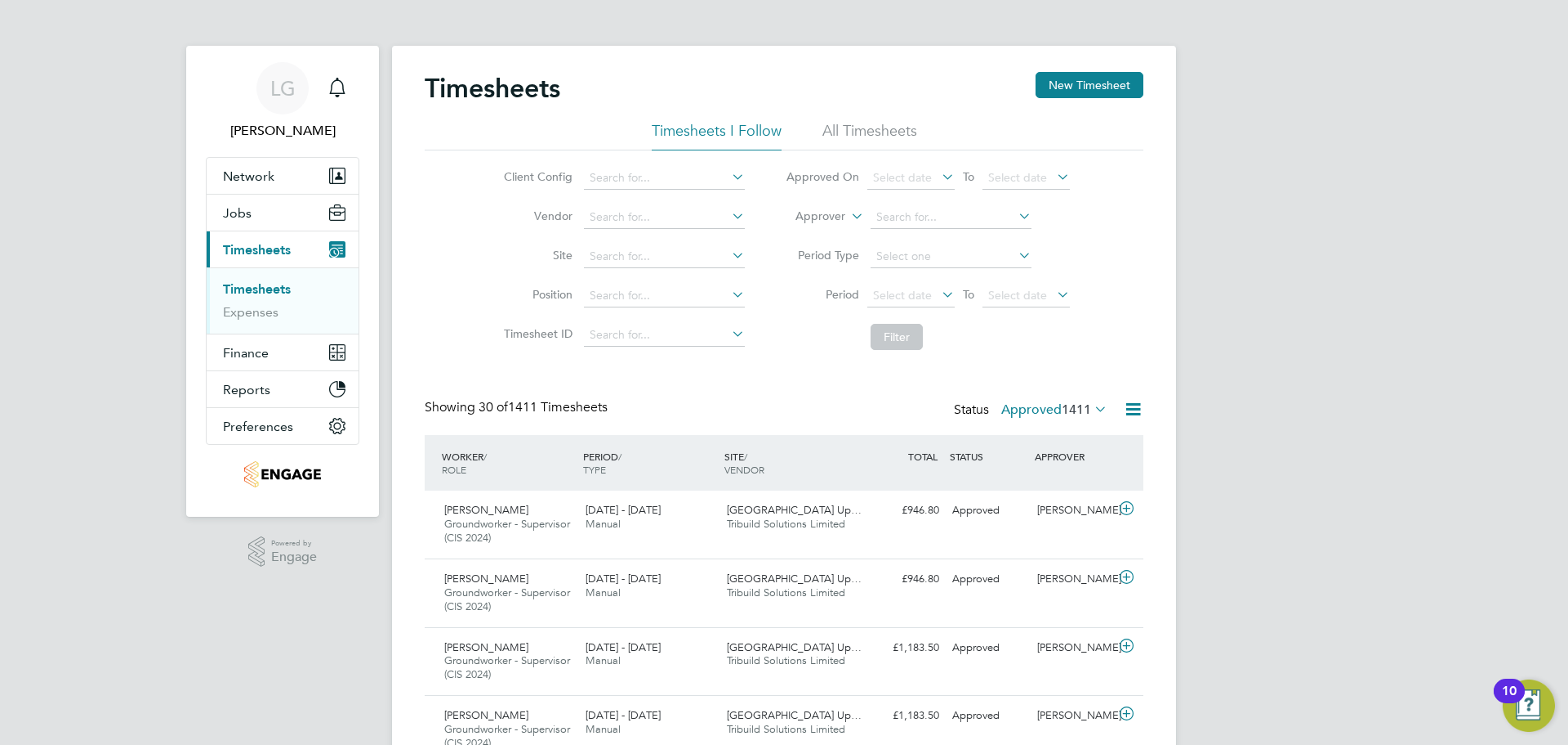
click at [1113, 99] on div "Timesheets New Timesheet" at bounding box center [784, 97] width 719 height 49
click at [1114, 90] on button "New Timesheet" at bounding box center [1089, 85] width 107 height 27
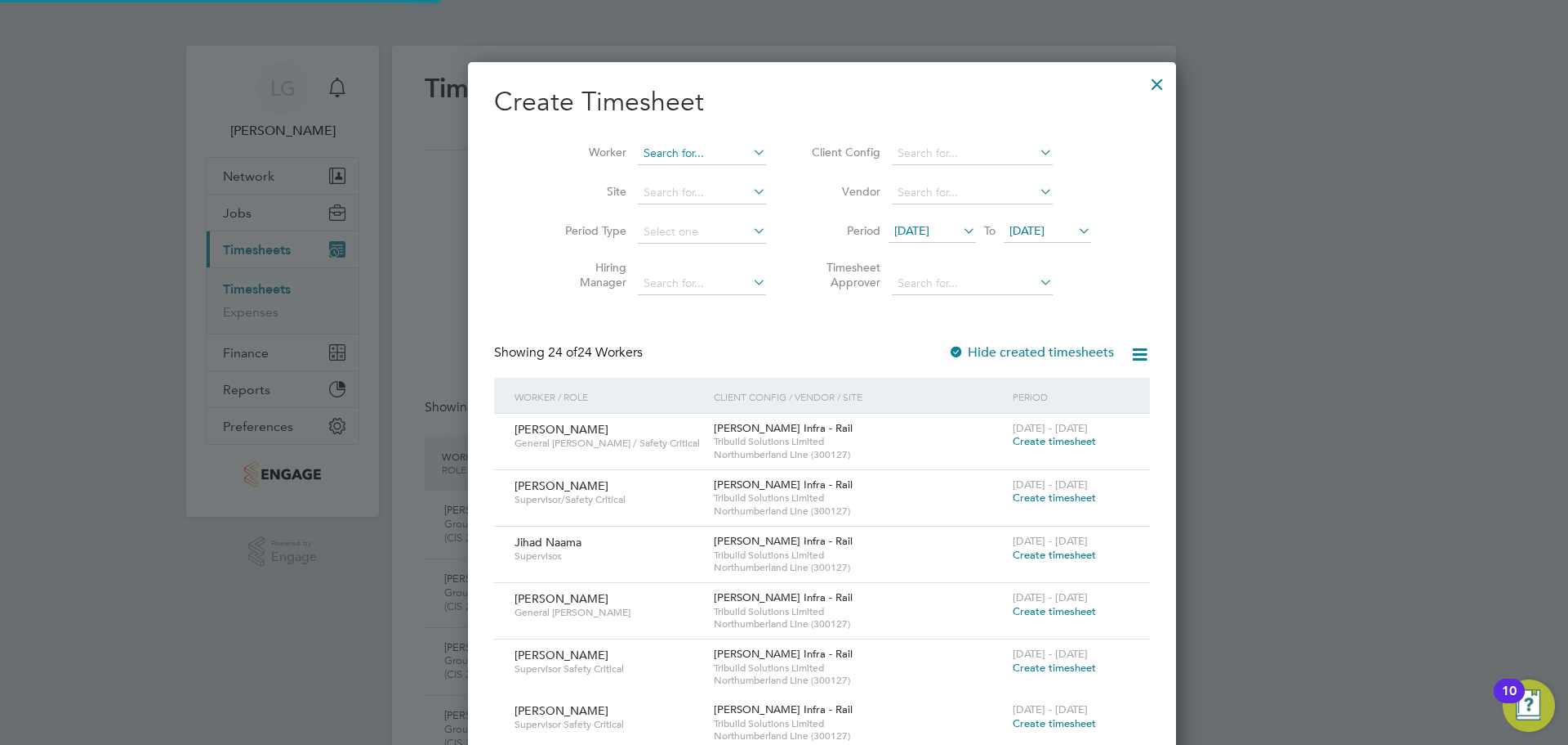
click at [655, 154] on input at bounding box center [702, 153] width 128 height 23
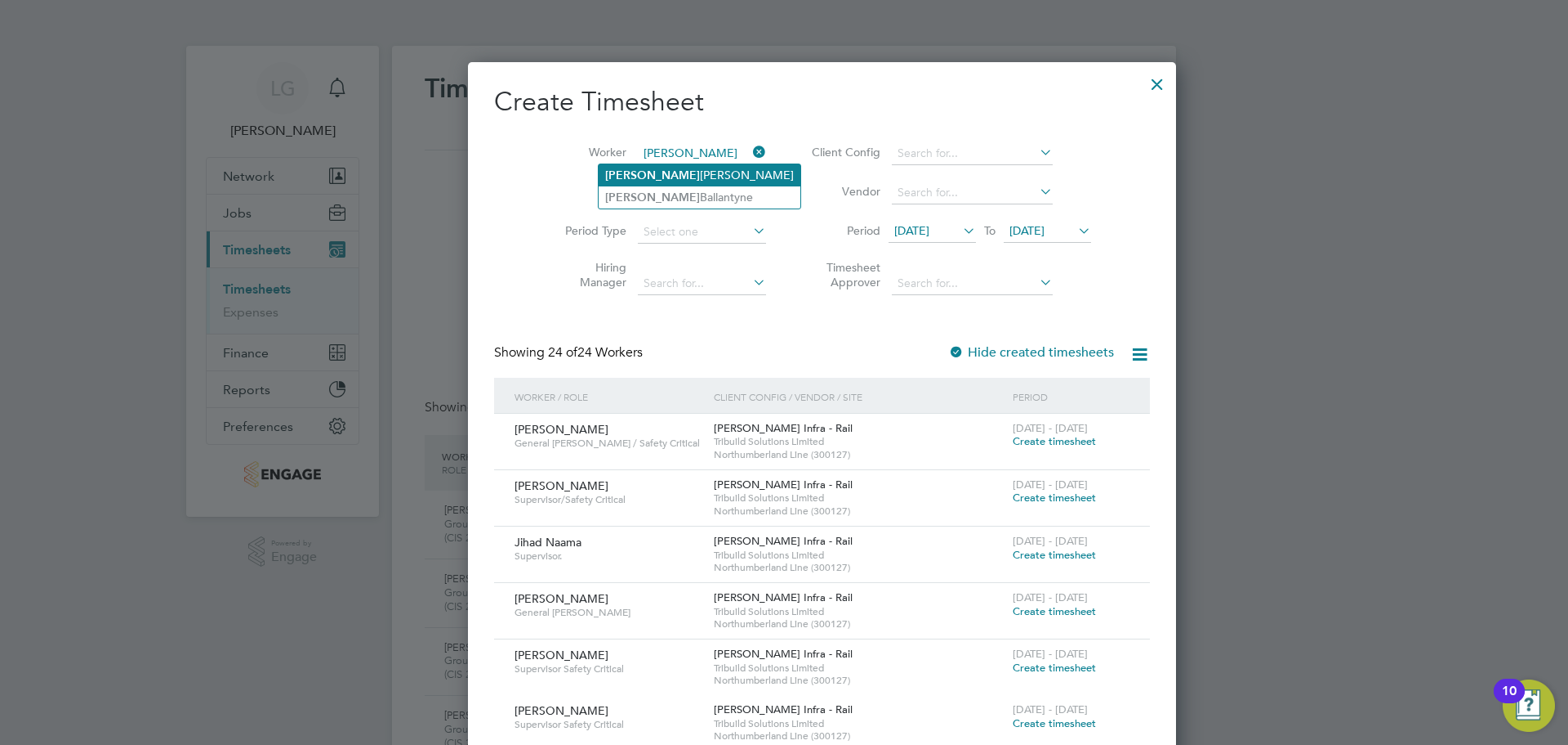
click at [656, 171] on li "[PERSON_NAME]" at bounding box center [699, 175] width 202 height 22
type input "[PERSON_NAME]"
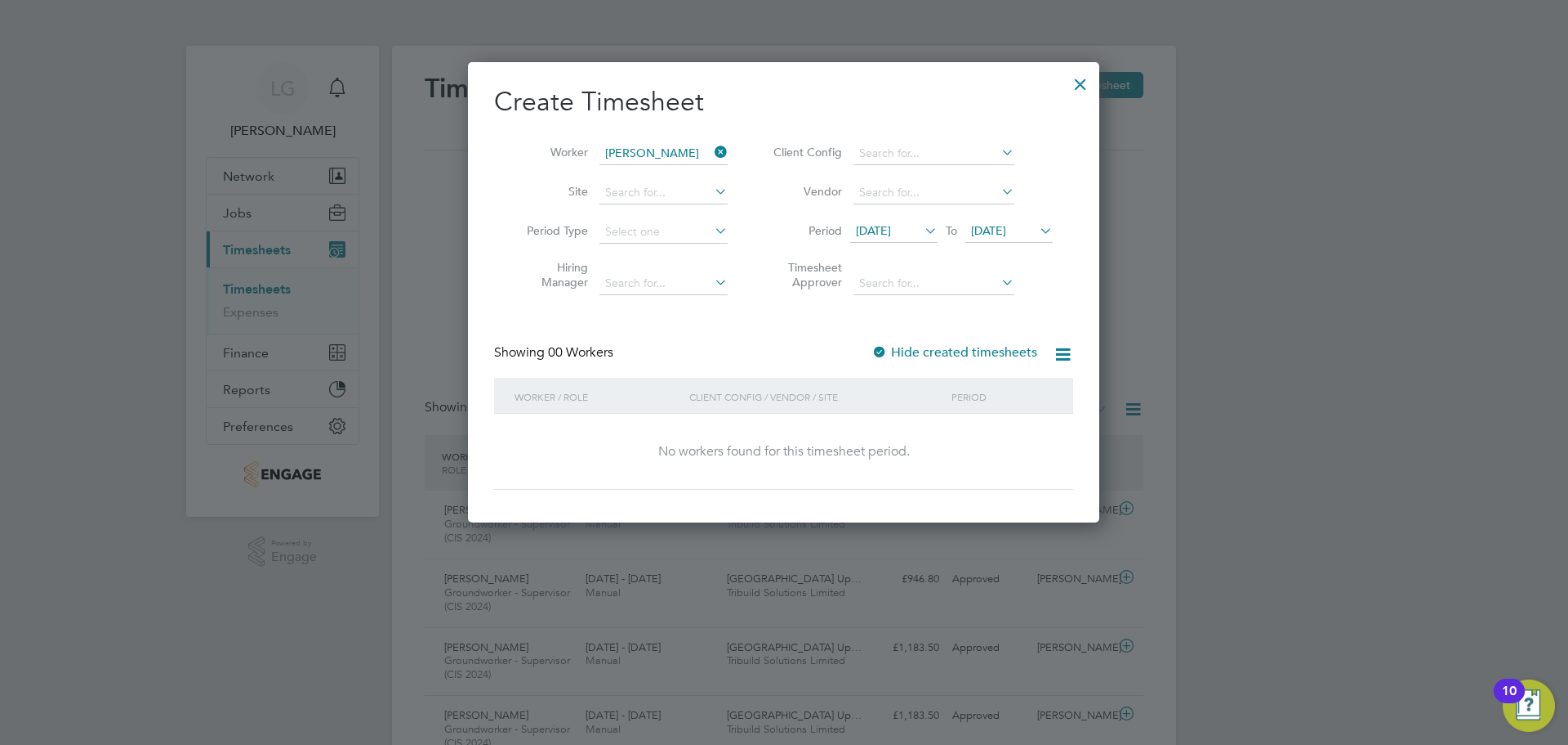
click at [1007, 227] on span "[DATE]" at bounding box center [989, 230] width 35 height 15
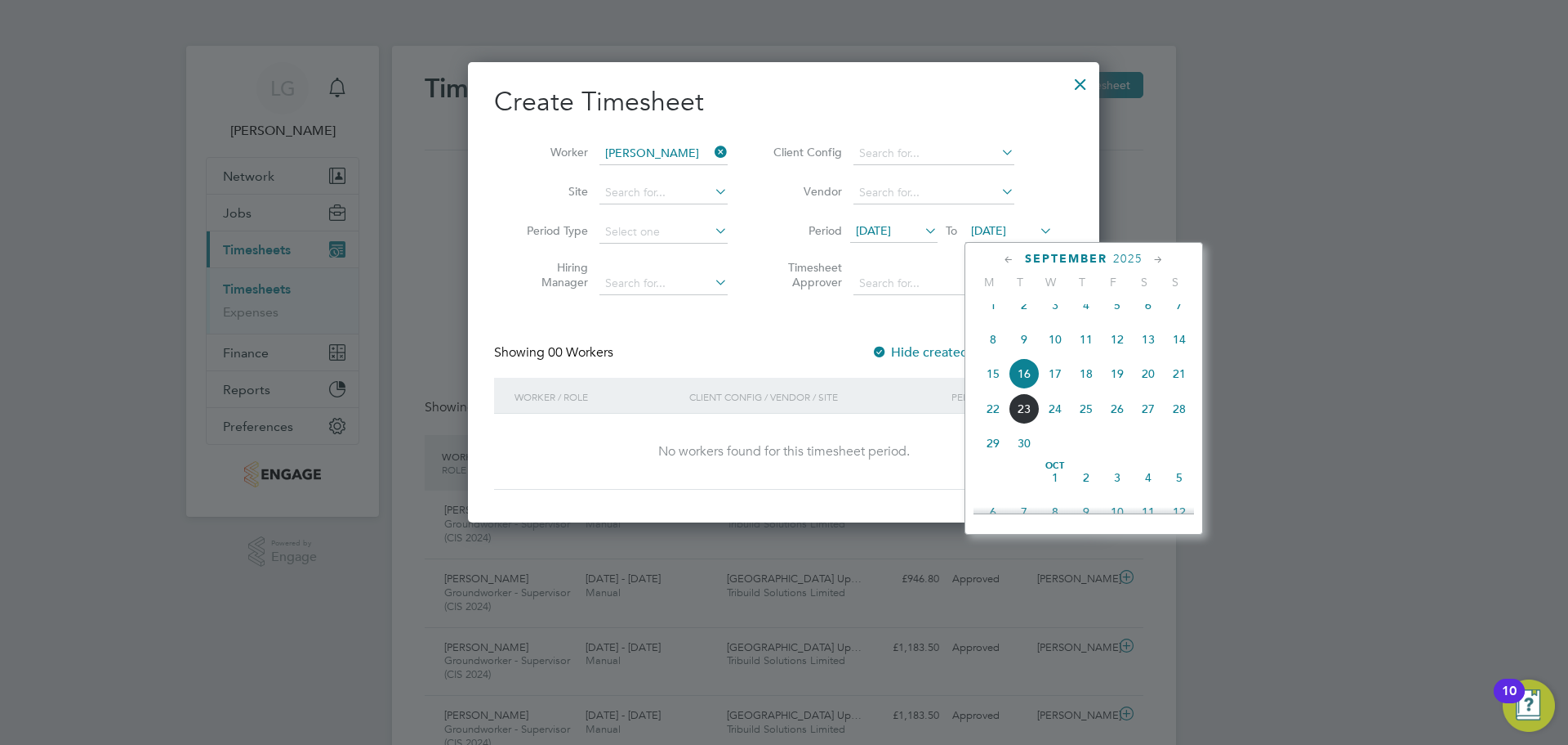
click at [1051, 493] on span "[DATE]" at bounding box center [1056, 478] width 32 height 32
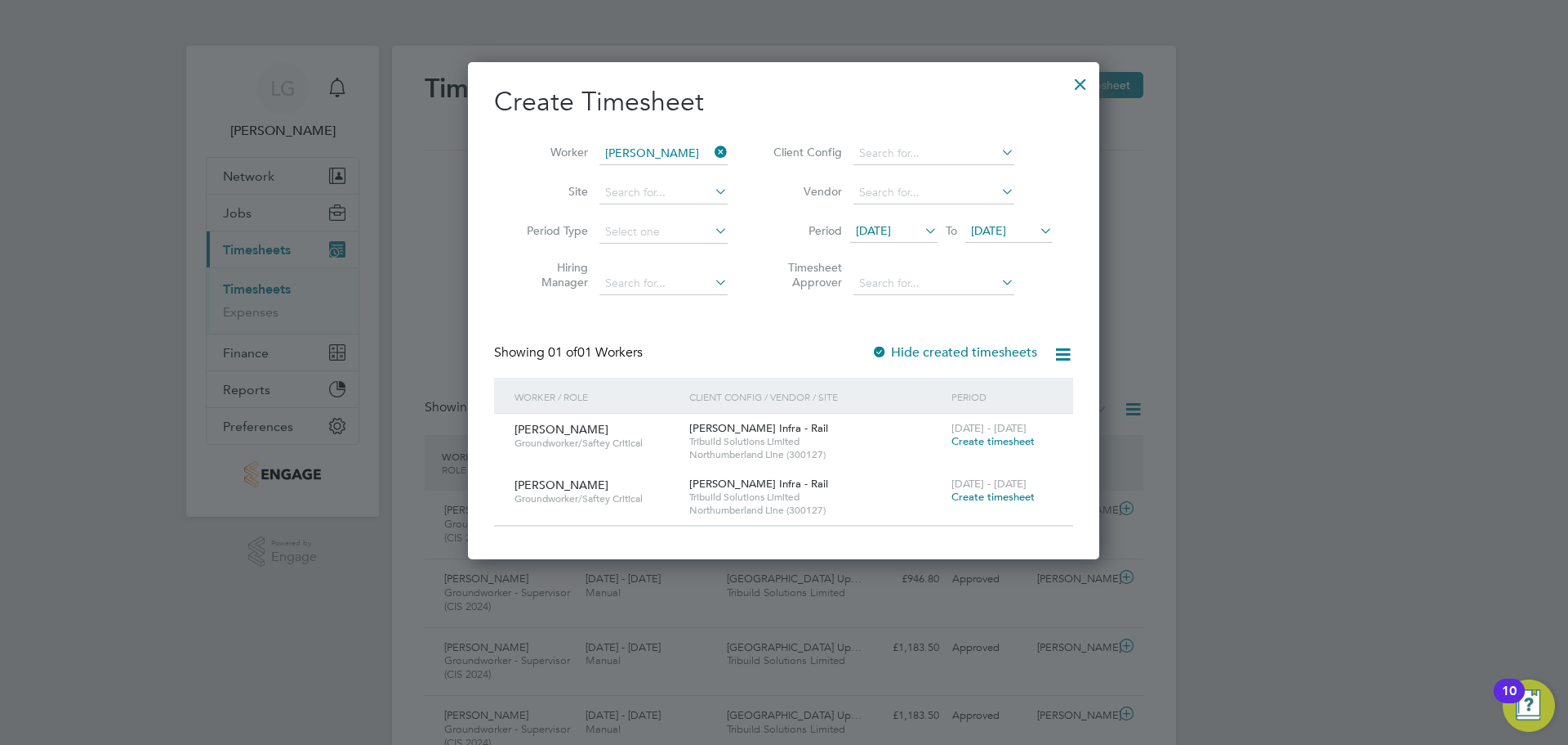
click at [891, 228] on span "[DATE]" at bounding box center [874, 230] width 35 height 15
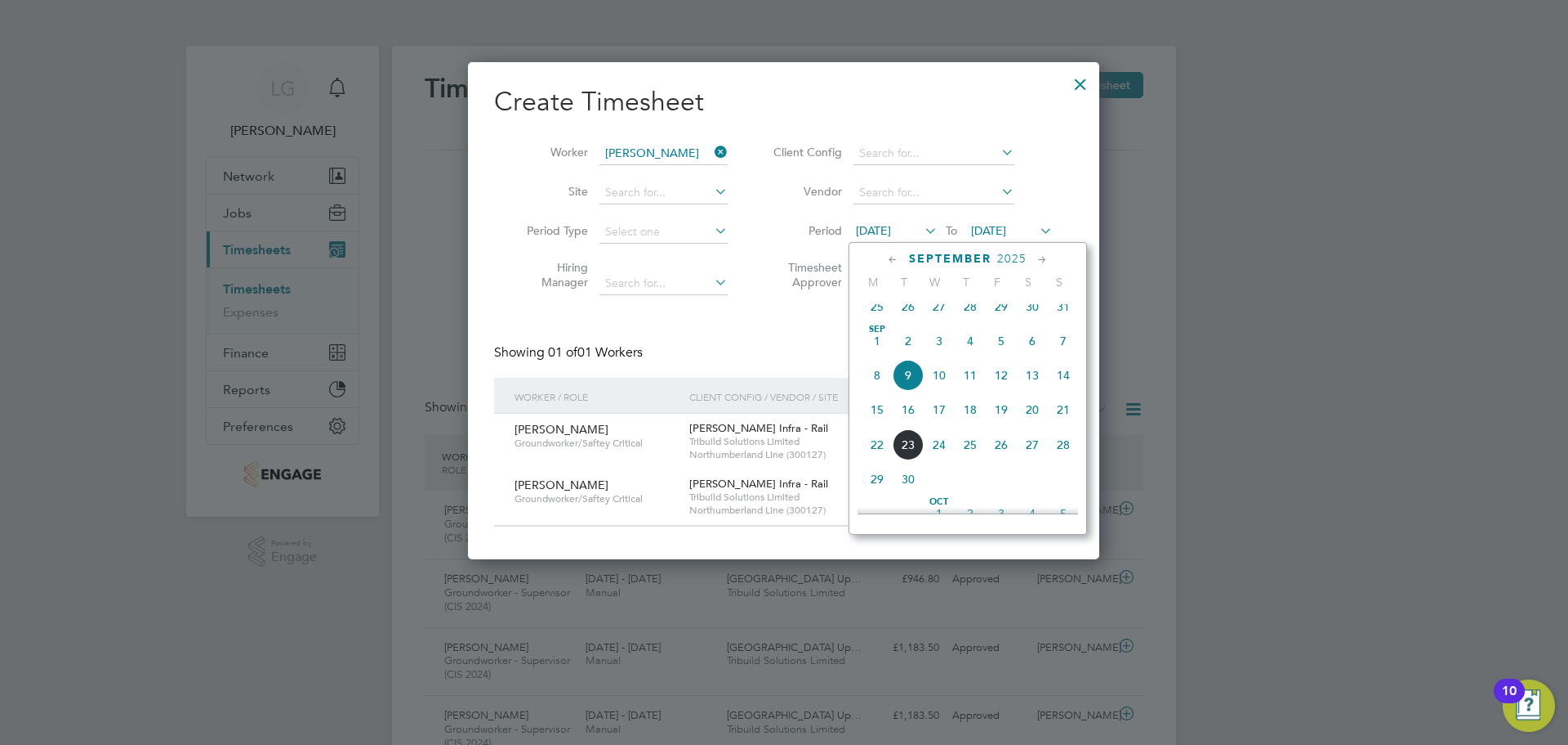
click at [881, 352] on span "[DATE]" at bounding box center [878, 341] width 32 height 32
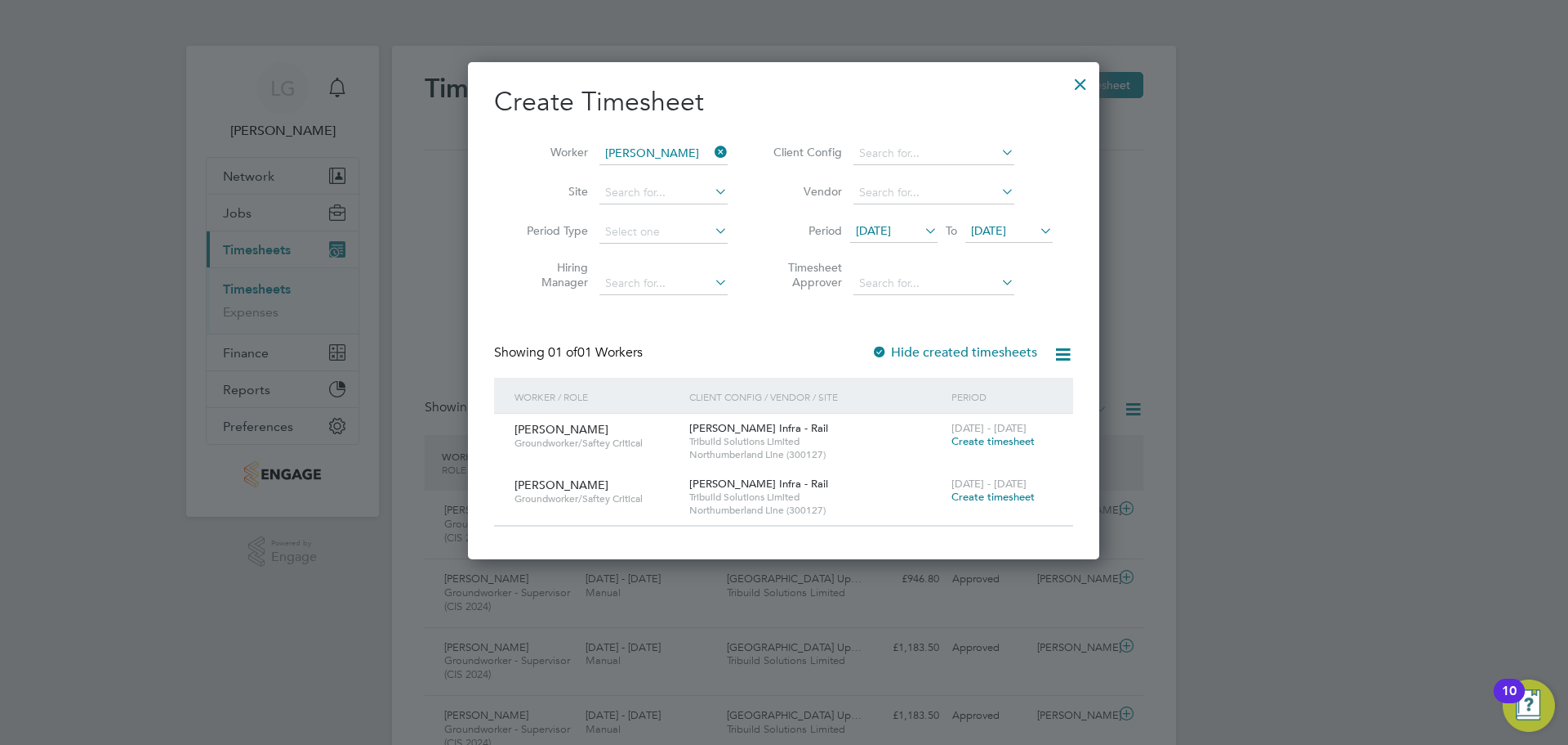
click at [750, 345] on div "Showing 01 of 01 Workers Hide created timesheets" at bounding box center [784, 361] width 579 height 34
click at [1074, 89] on div at bounding box center [1080, 80] width 30 height 30
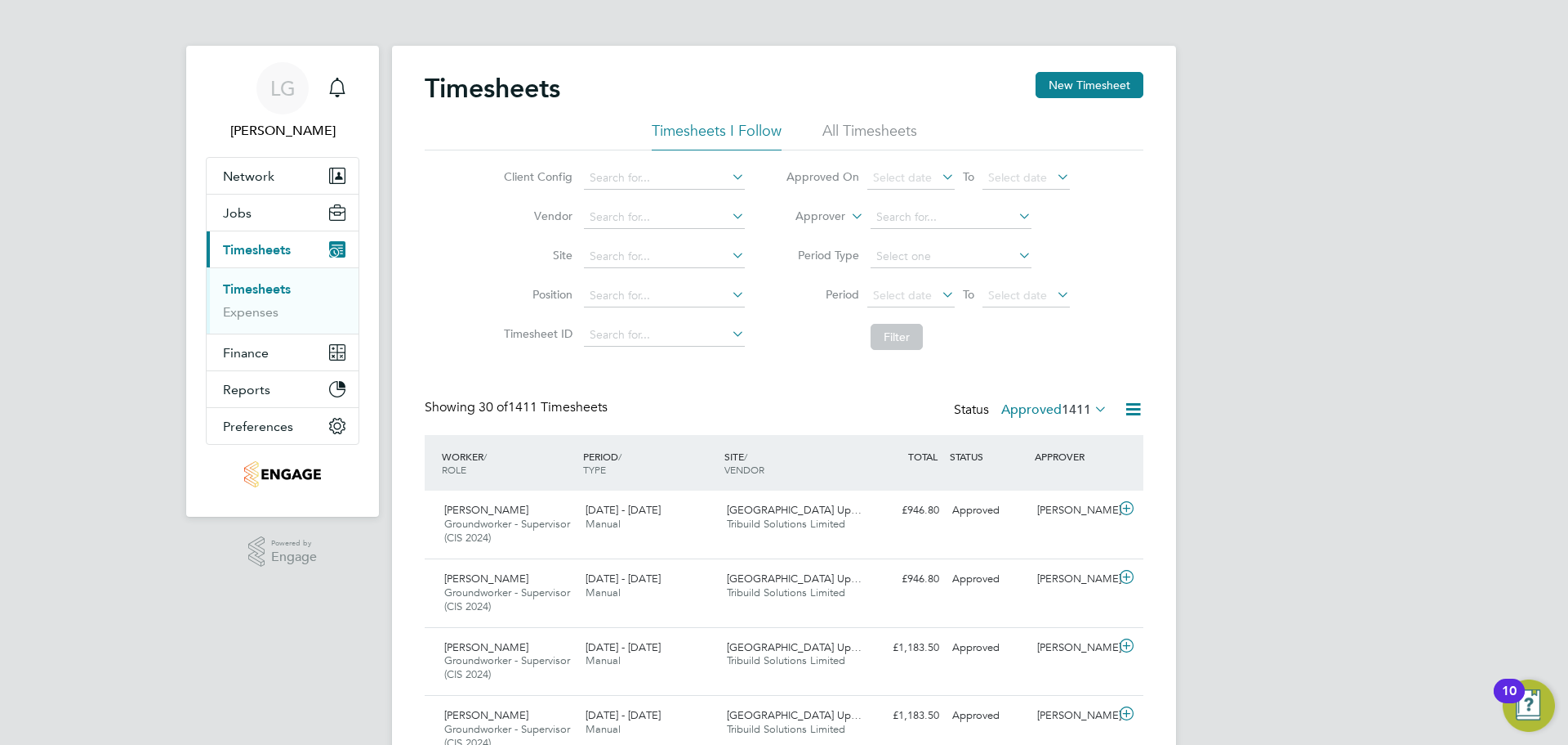
click at [1083, 410] on span "1411" at bounding box center [1077, 409] width 30 height 17
click at [1053, 481] on li "Submitted" at bounding box center [1033, 484] width 75 height 23
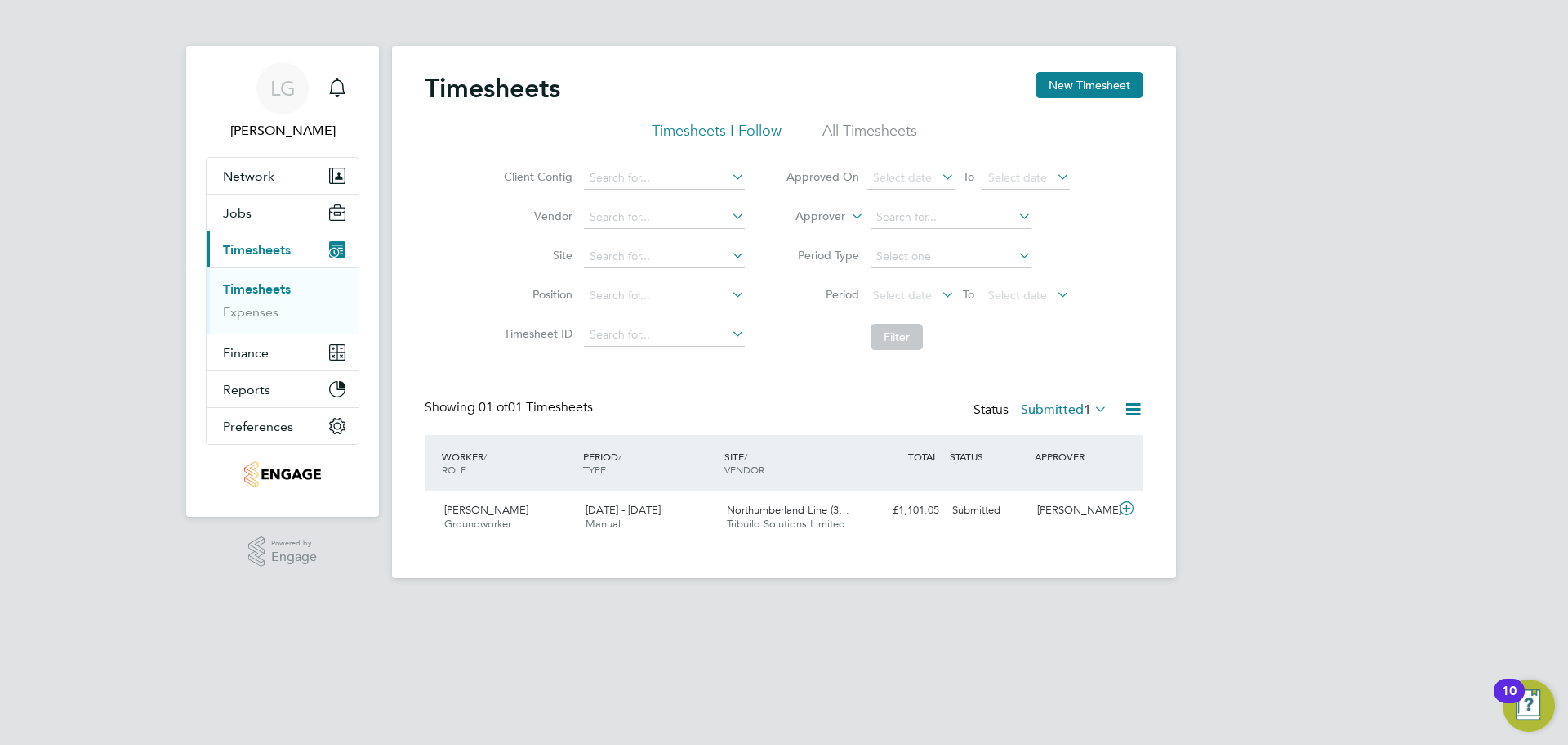
click at [1065, 410] on label "Submitted 1" at bounding box center [1065, 409] width 87 height 17
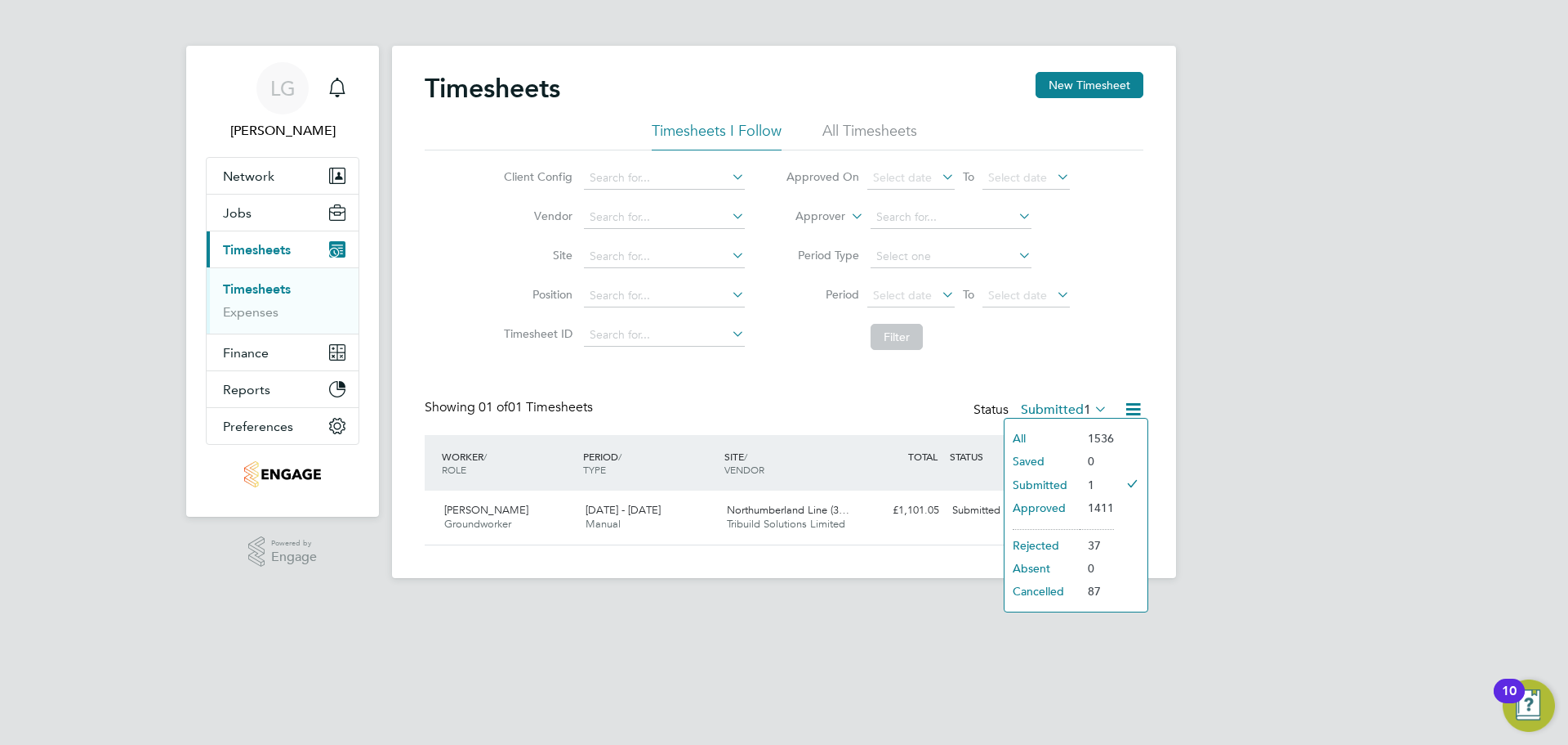
drag, startPoint x: 1048, startPoint y: 507, endPoint x: 638, endPoint y: 491, distance: 410.3
click at [1048, 508] on li "Approved" at bounding box center [1042, 507] width 75 height 23
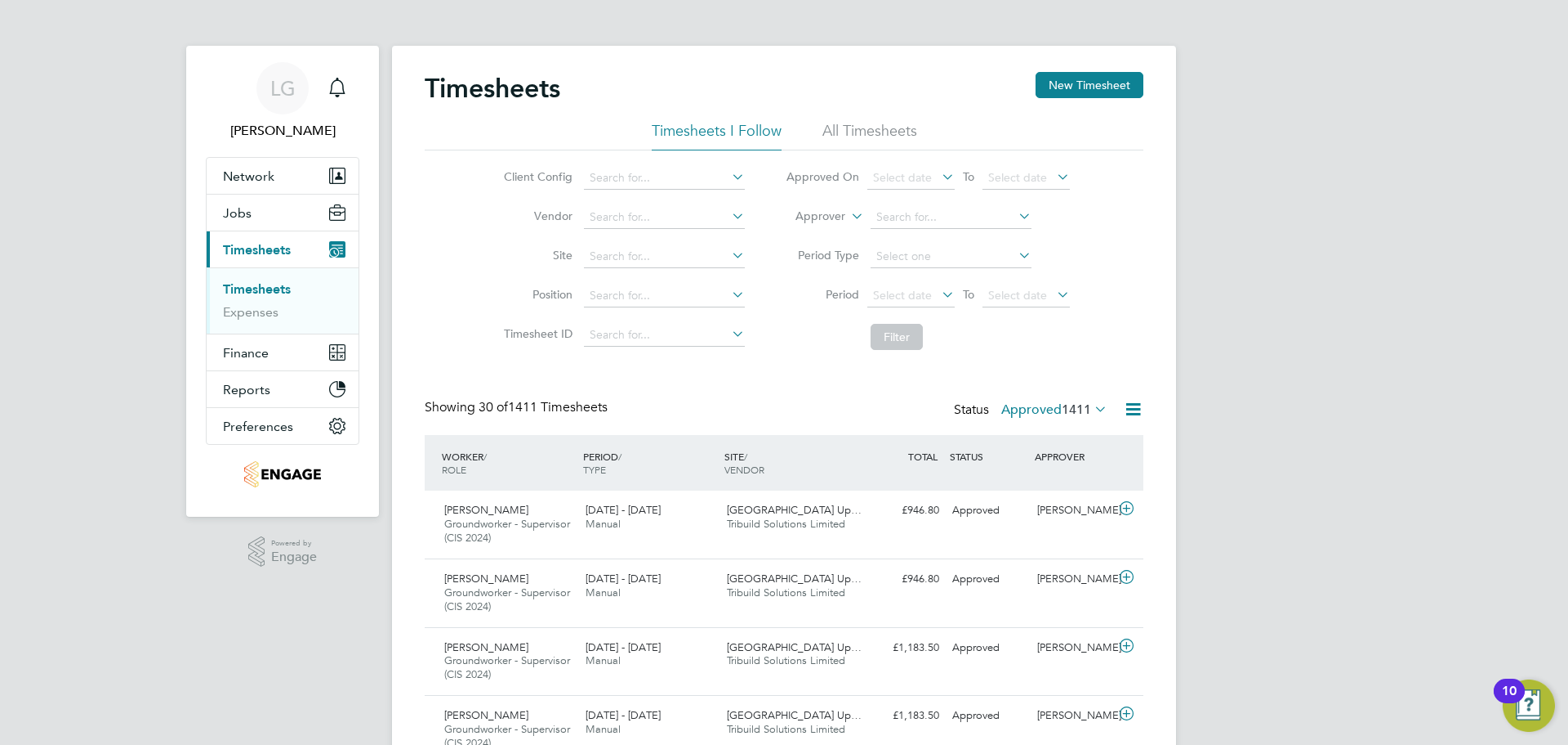
click at [859, 126] on li "All Timesheets" at bounding box center [870, 136] width 95 height 30
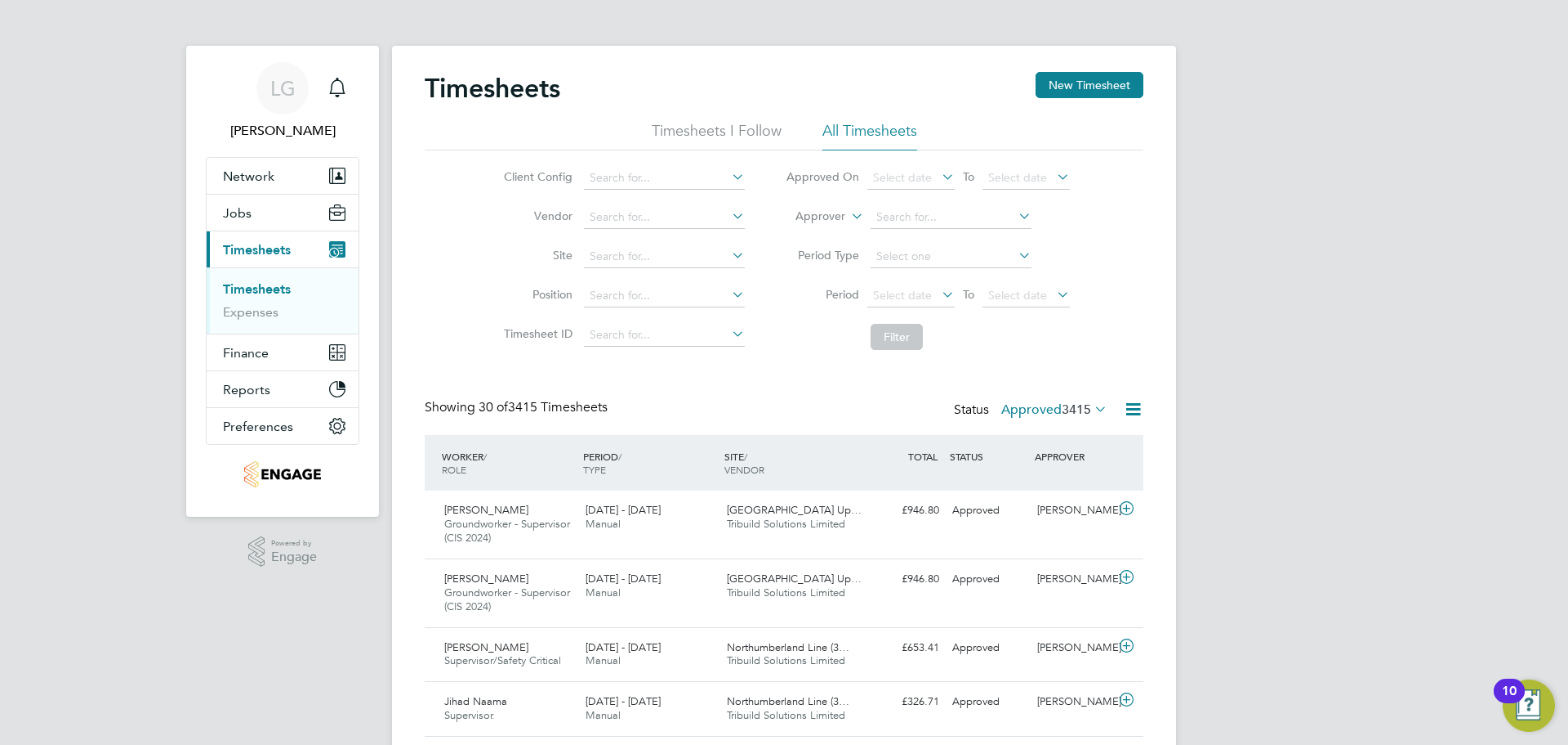
click at [1033, 411] on label "Approved 3415" at bounding box center [1055, 409] width 106 height 17
click at [1046, 457] on li "Saved" at bounding box center [1033, 460] width 75 height 23
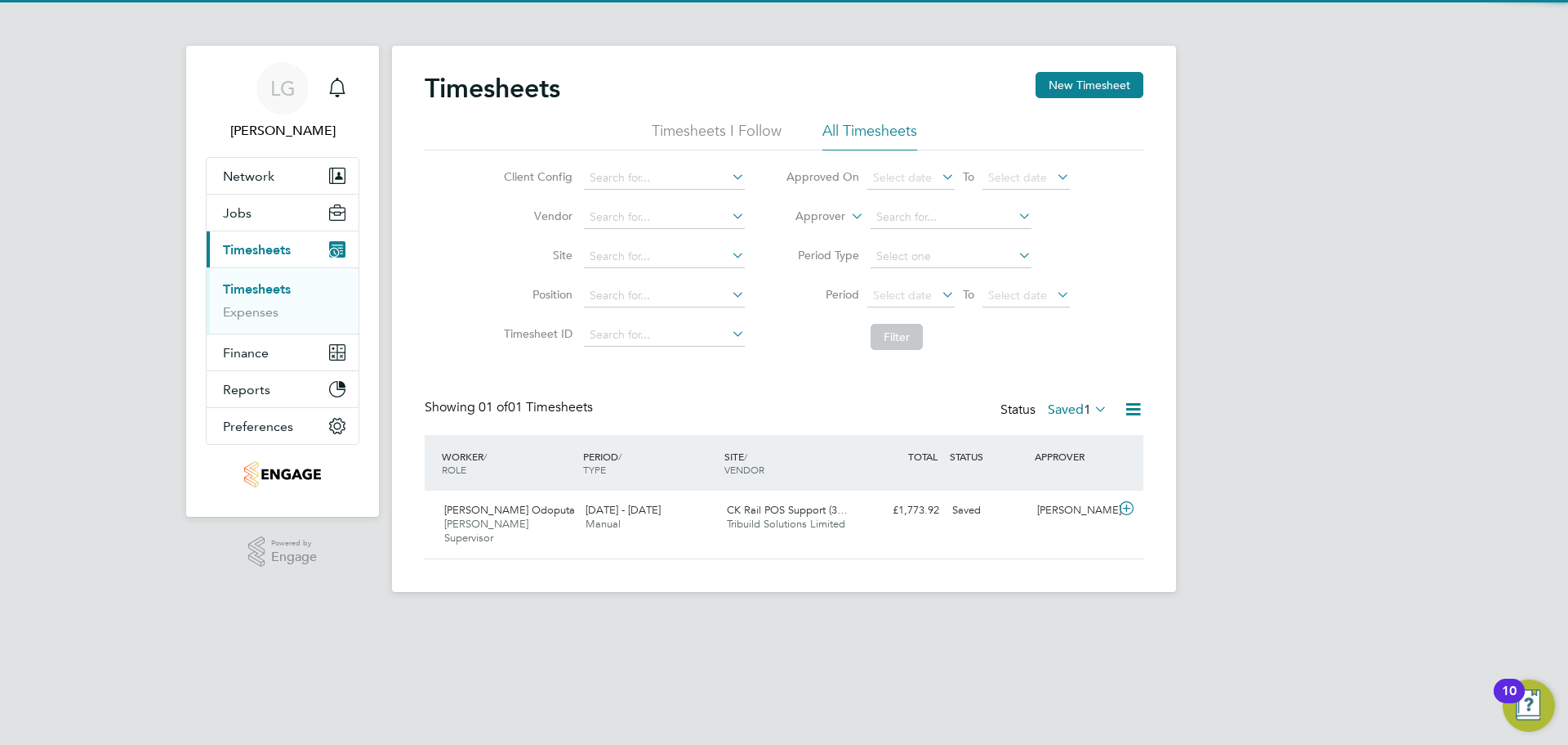
click at [1060, 400] on div "Status Saved 1" at bounding box center [1056, 410] width 110 height 23
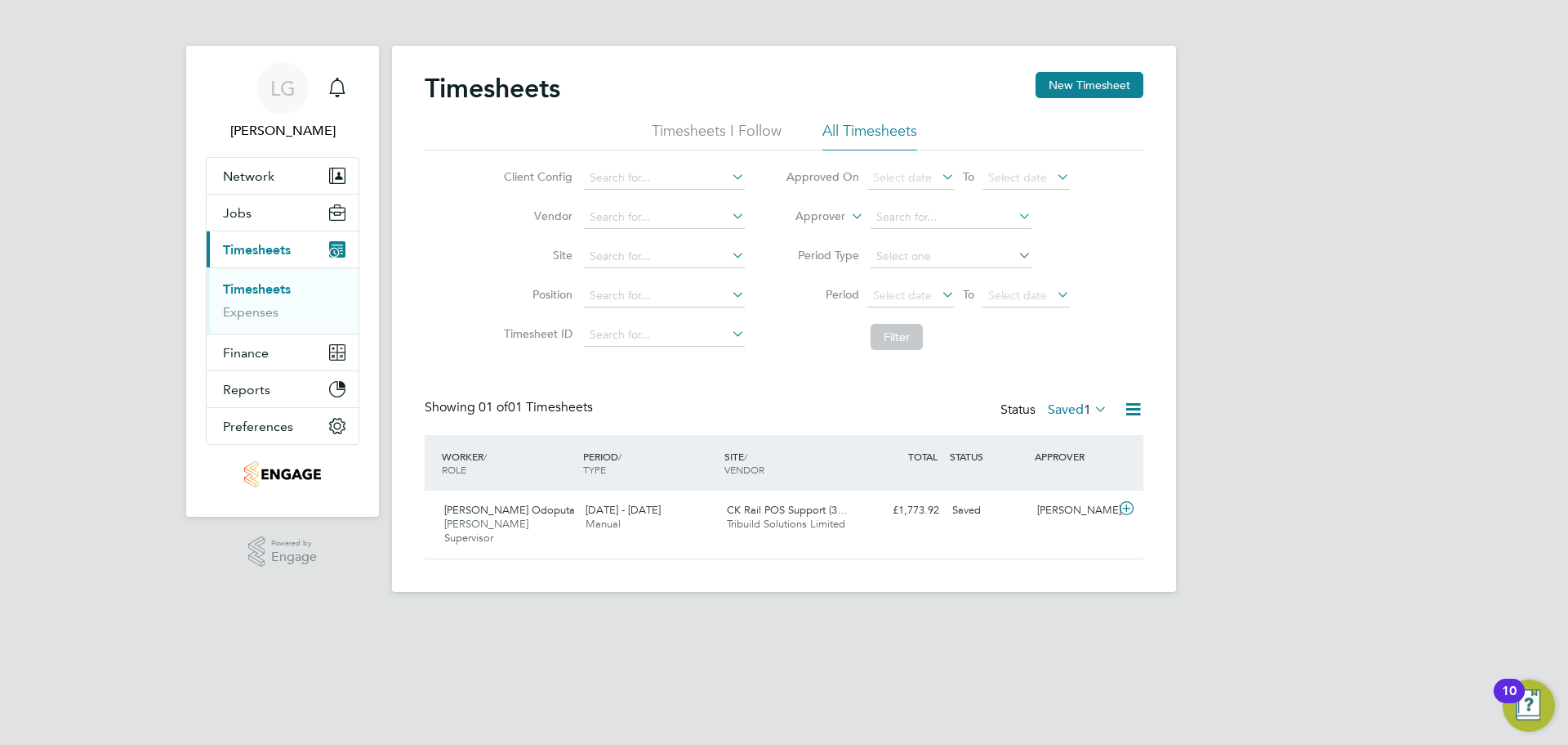
click at [1065, 414] on label "Saved 1" at bounding box center [1078, 409] width 60 height 17
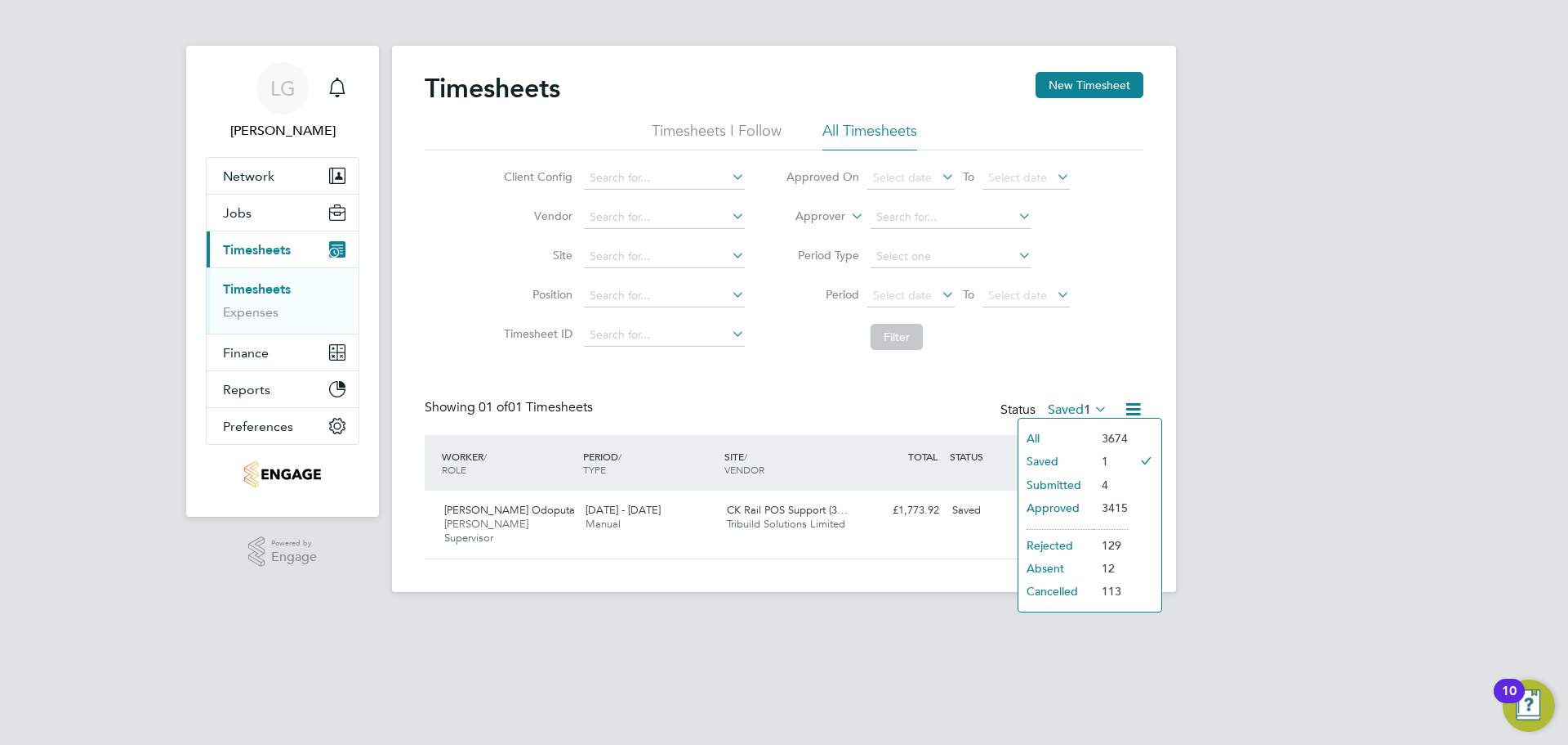
click at [1067, 488] on li "Submitted" at bounding box center [1056, 484] width 75 height 23
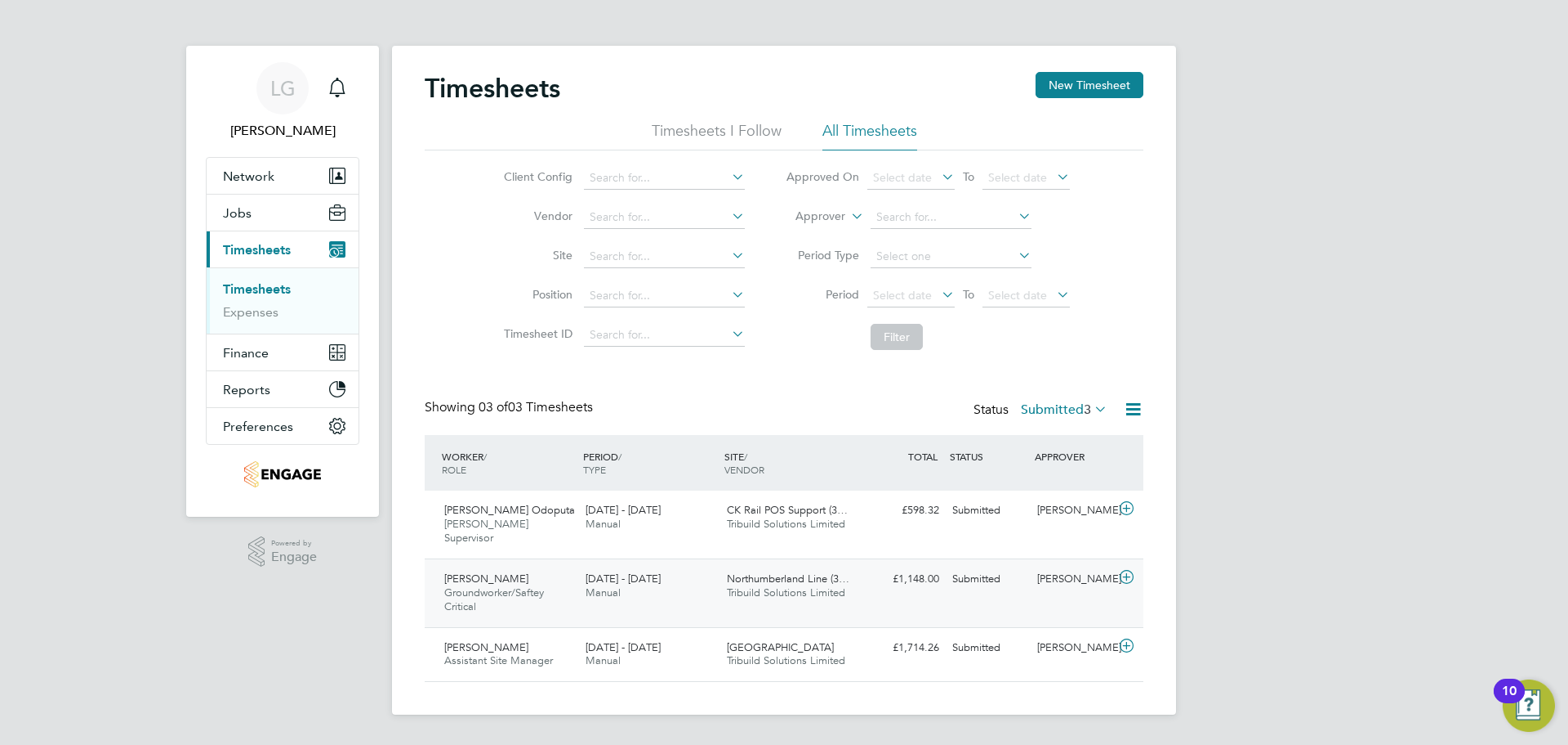
click at [988, 577] on div "Submitted" at bounding box center [988, 578] width 85 height 27
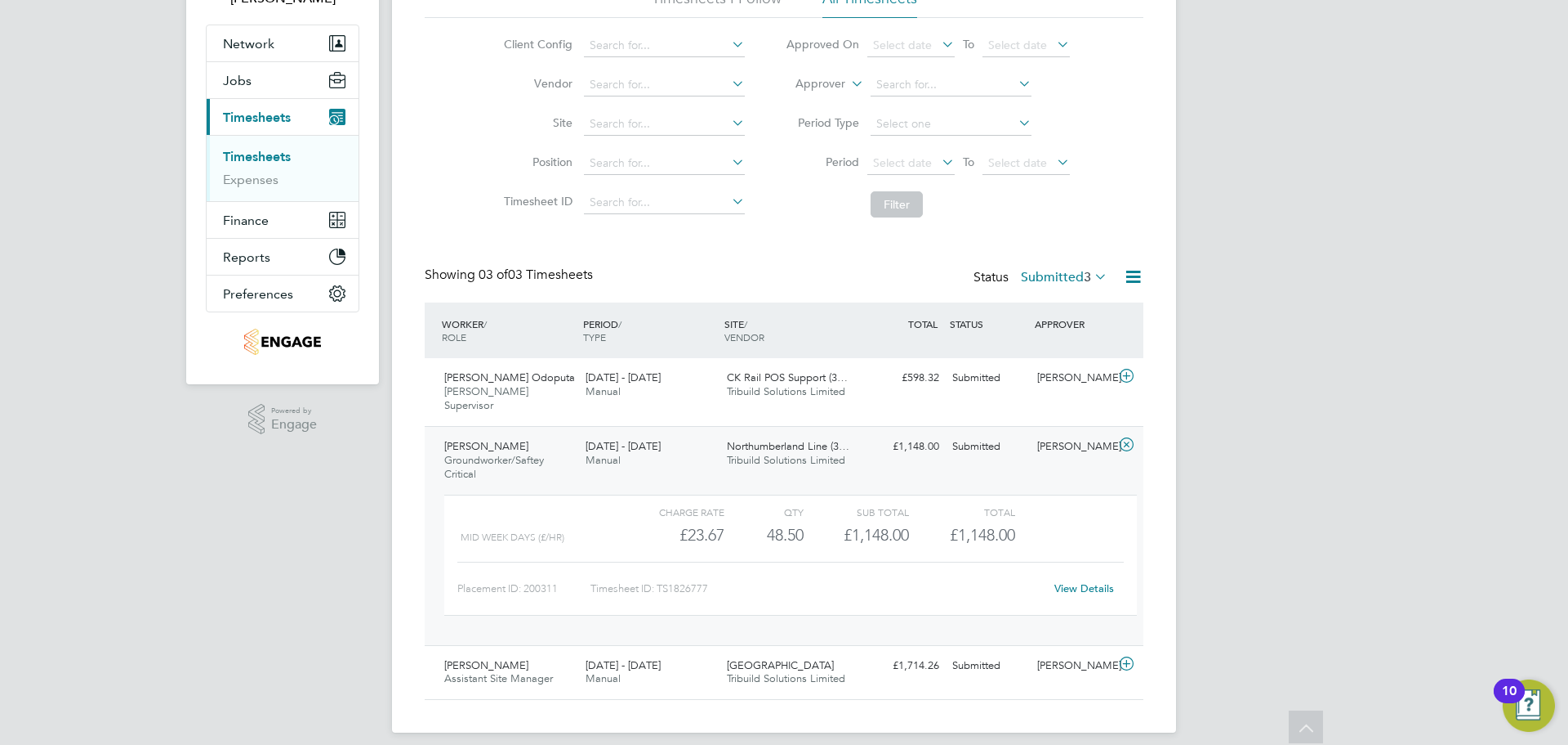
click at [1093, 581] on link "View Details" at bounding box center [1084, 588] width 60 height 14
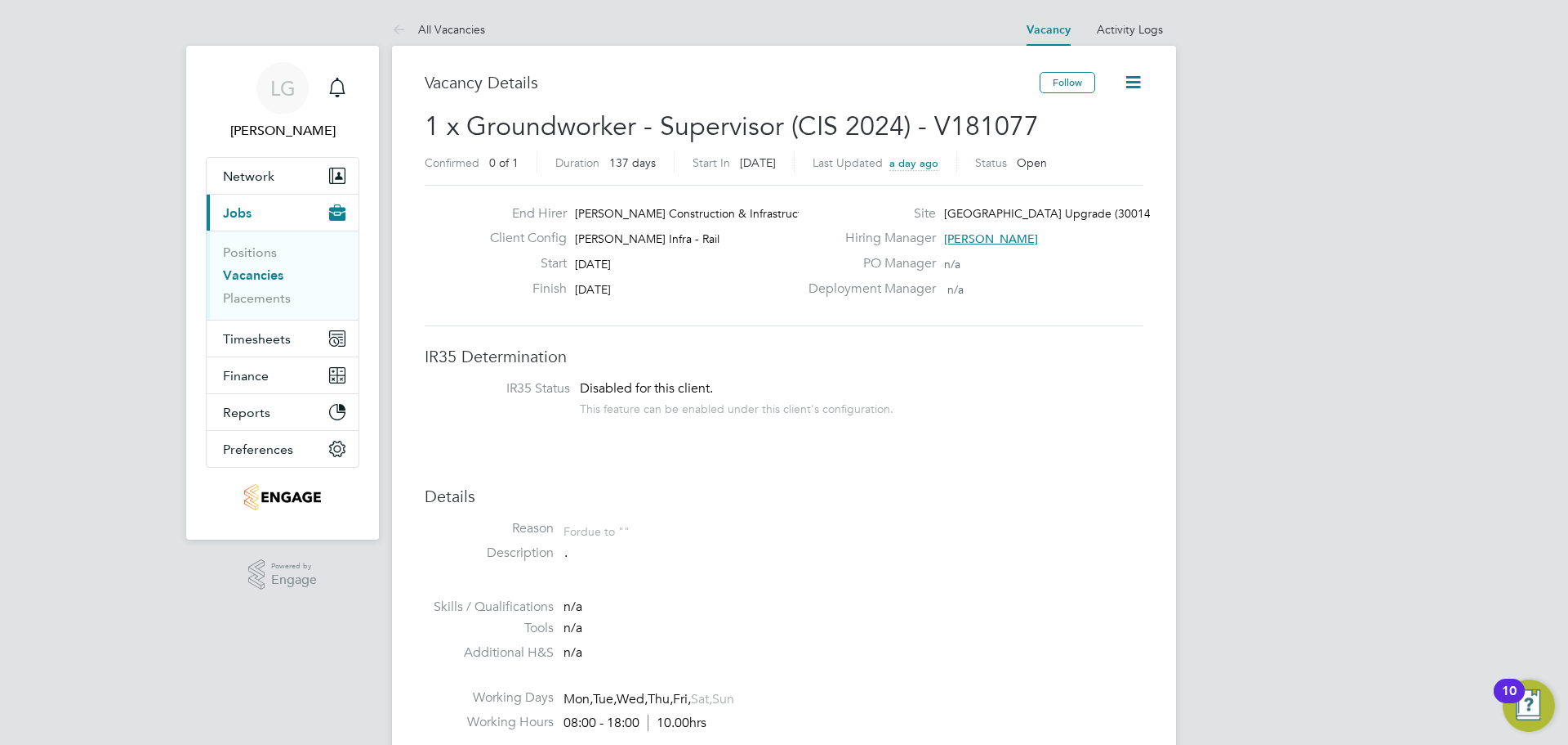
click at [258, 278] on link "Vacancies" at bounding box center [252, 275] width 60 height 16
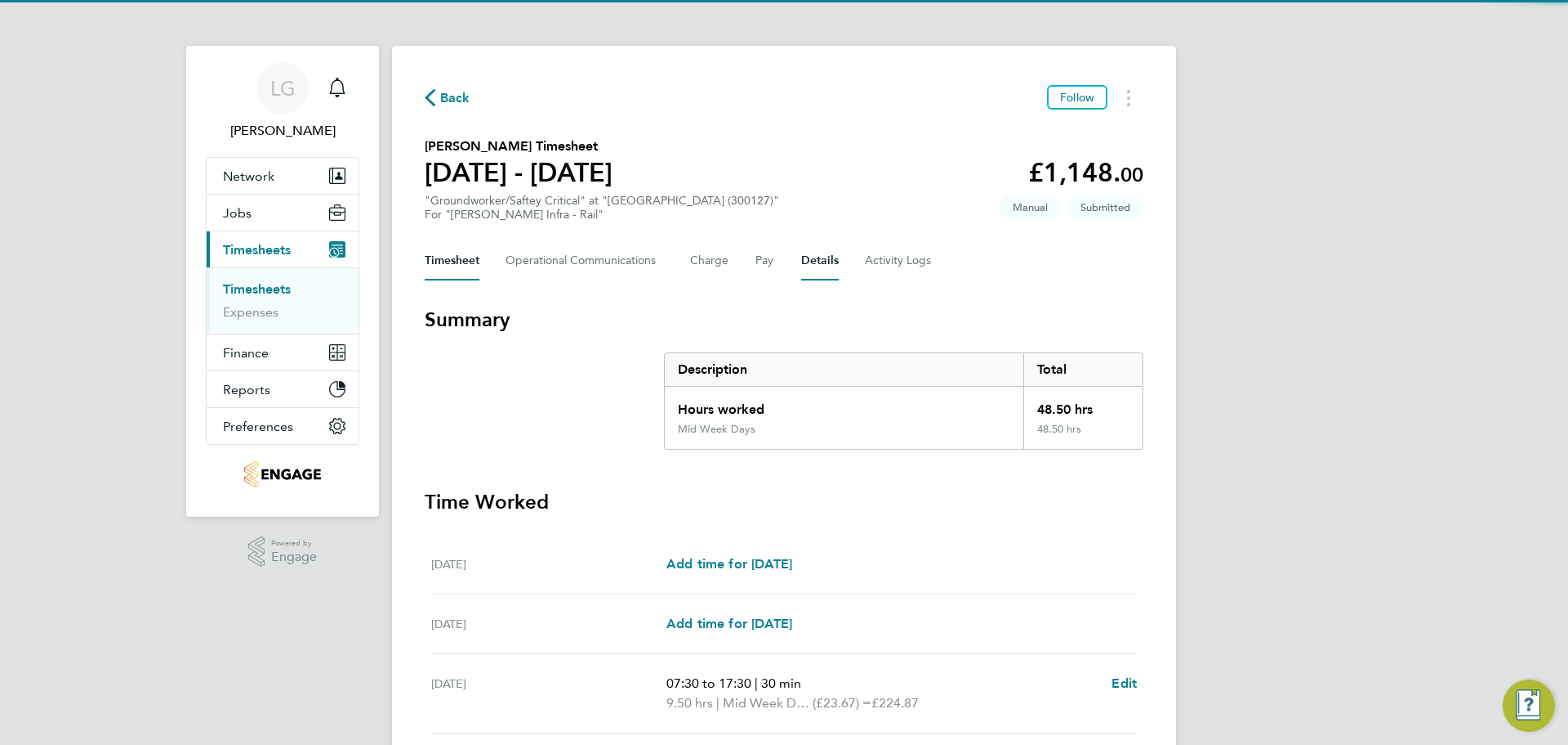
click at [819, 261] on button "Details" at bounding box center [820, 261] width 37 height 39
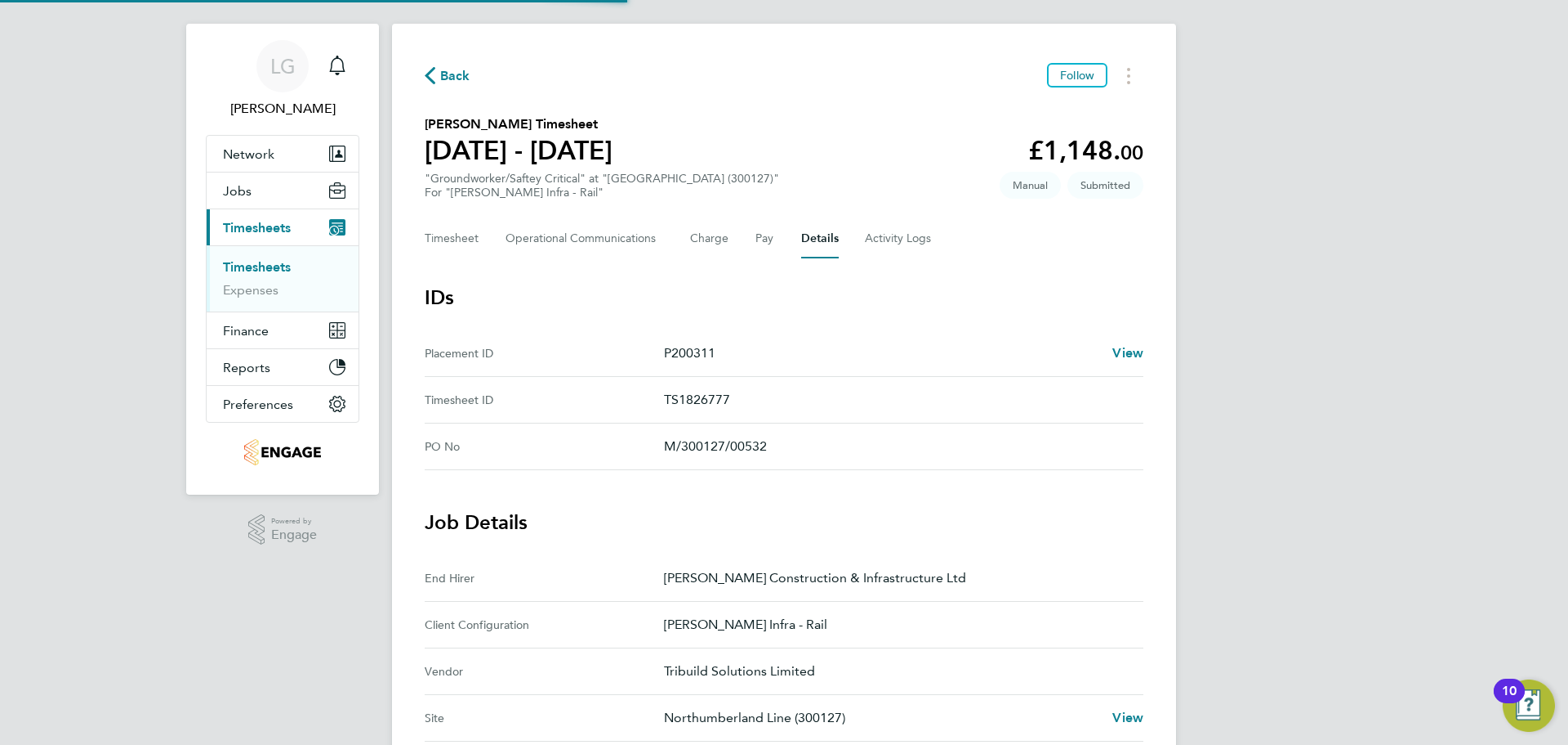
scroll to position [491, 0]
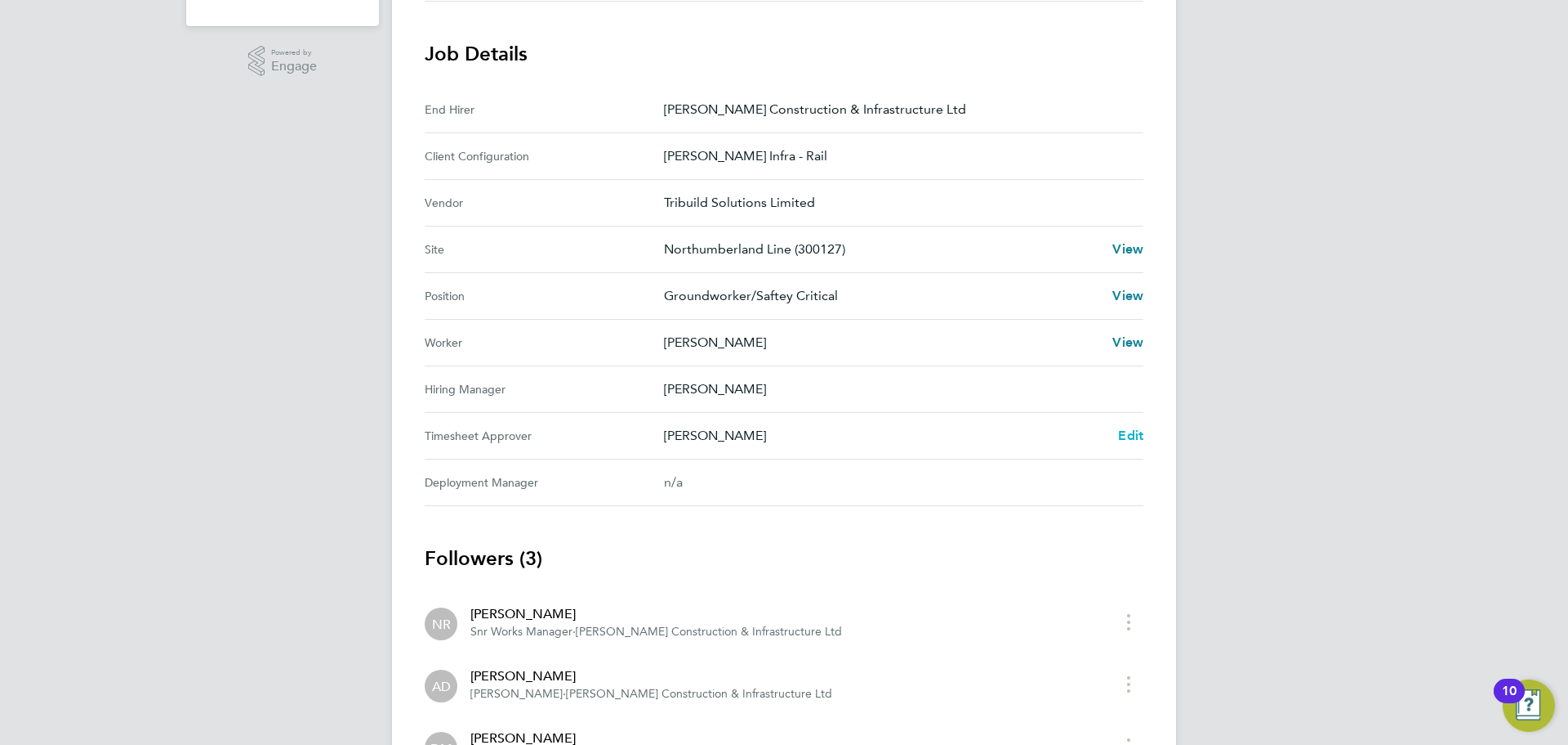
click at [1125, 436] on span "Edit" at bounding box center [1131, 436] width 26 height 16
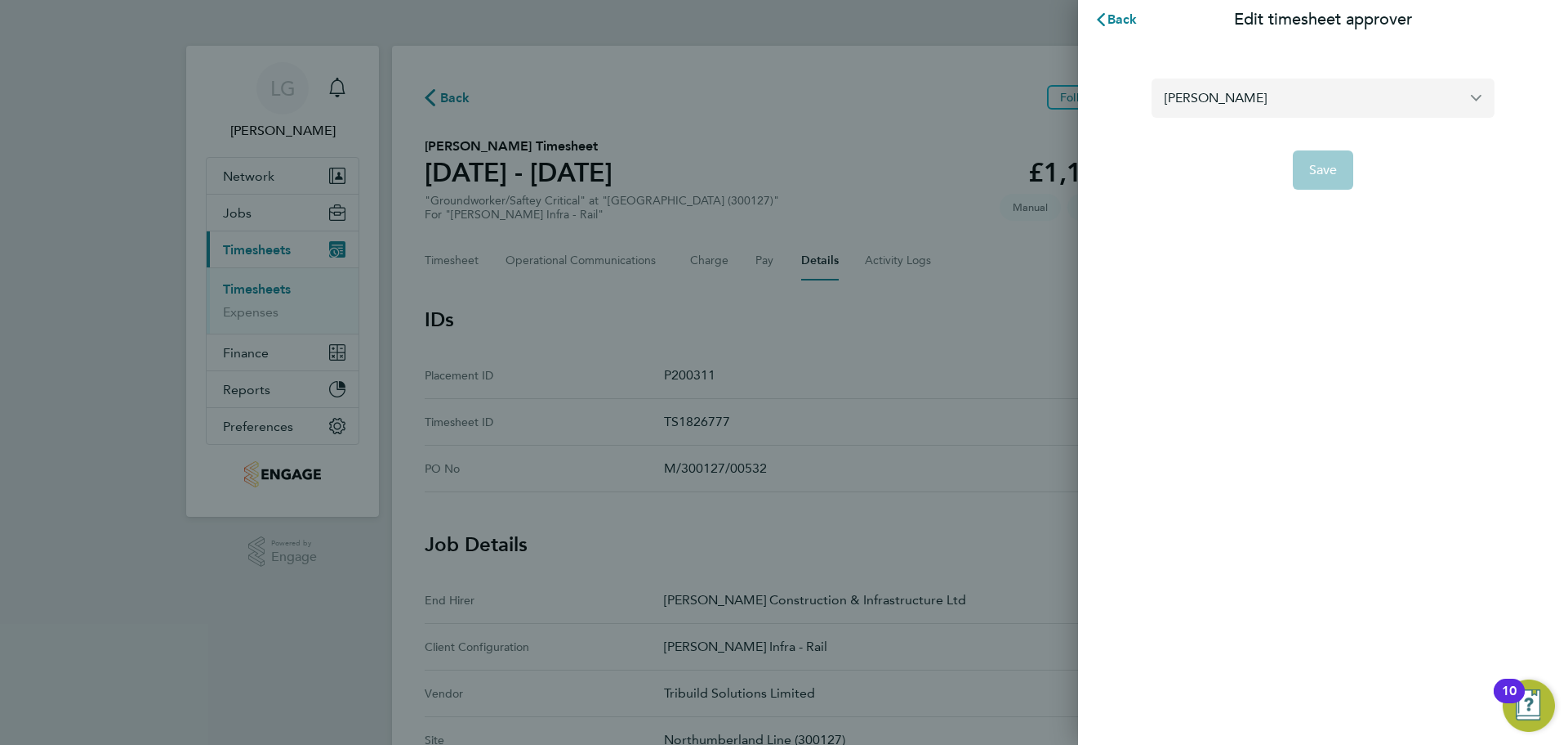
click at [1237, 102] on input "[PERSON_NAME]" at bounding box center [1323, 98] width 343 height 38
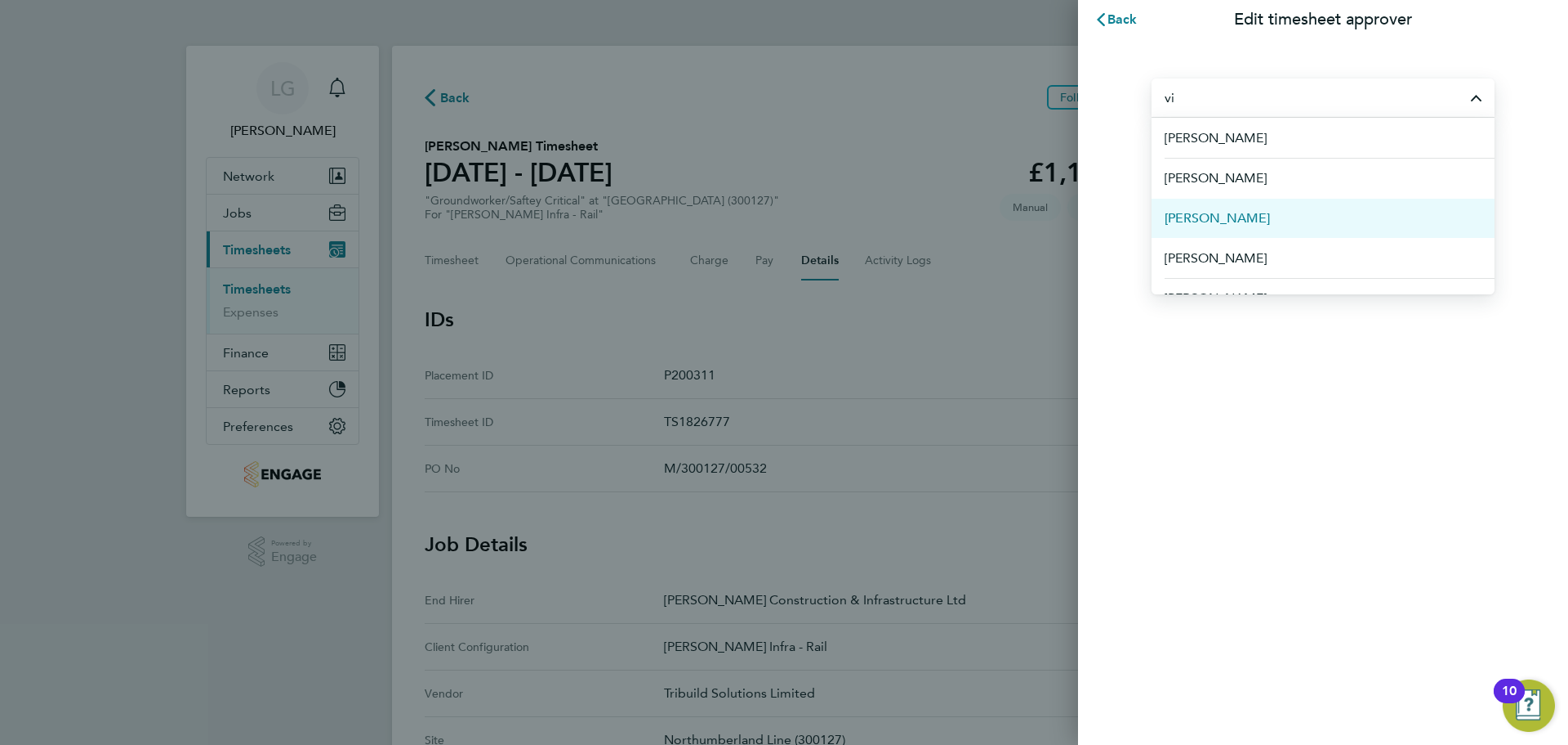
click at [1236, 224] on li "Vicky Todd" at bounding box center [1323, 218] width 343 height 40
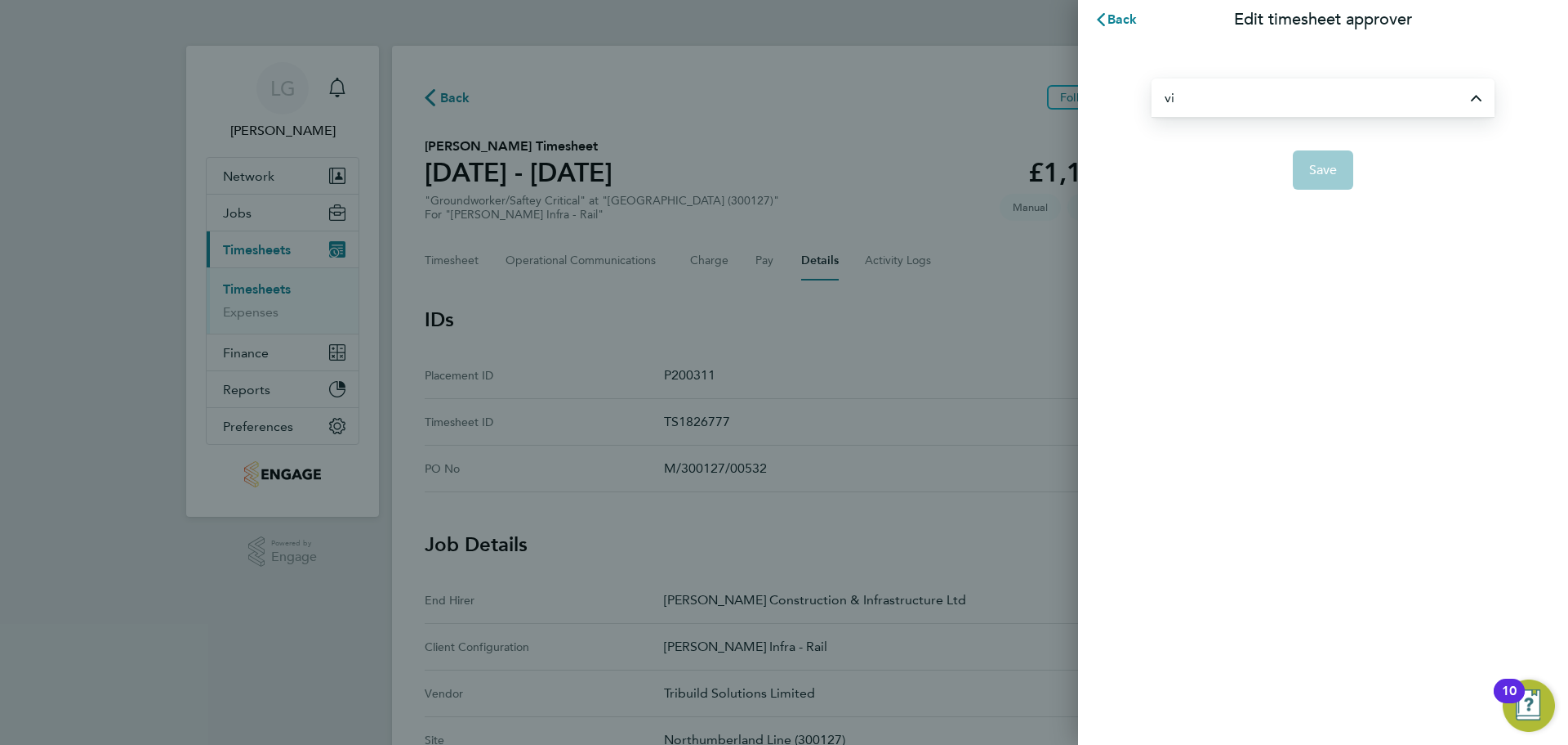
type input "Vicky Todd"
click at [1322, 171] on span "Save" at bounding box center [1323, 169] width 29 height 17
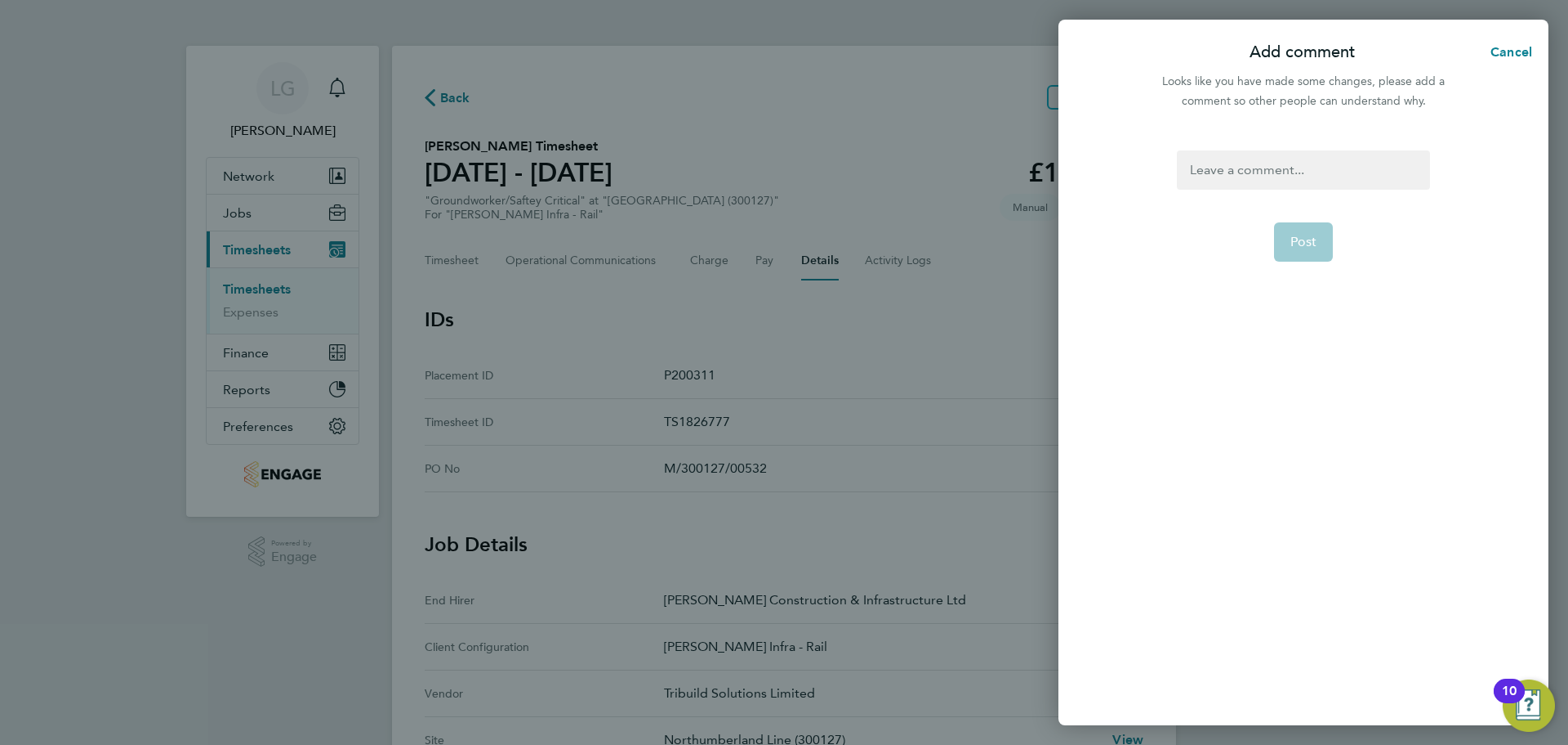
click at [1318, 169] on div at bounding box center [1303, 170] width 252 height 39
click at [1306, 237] on span "Post" at bounding box center [1303, 241] width 27 height 17
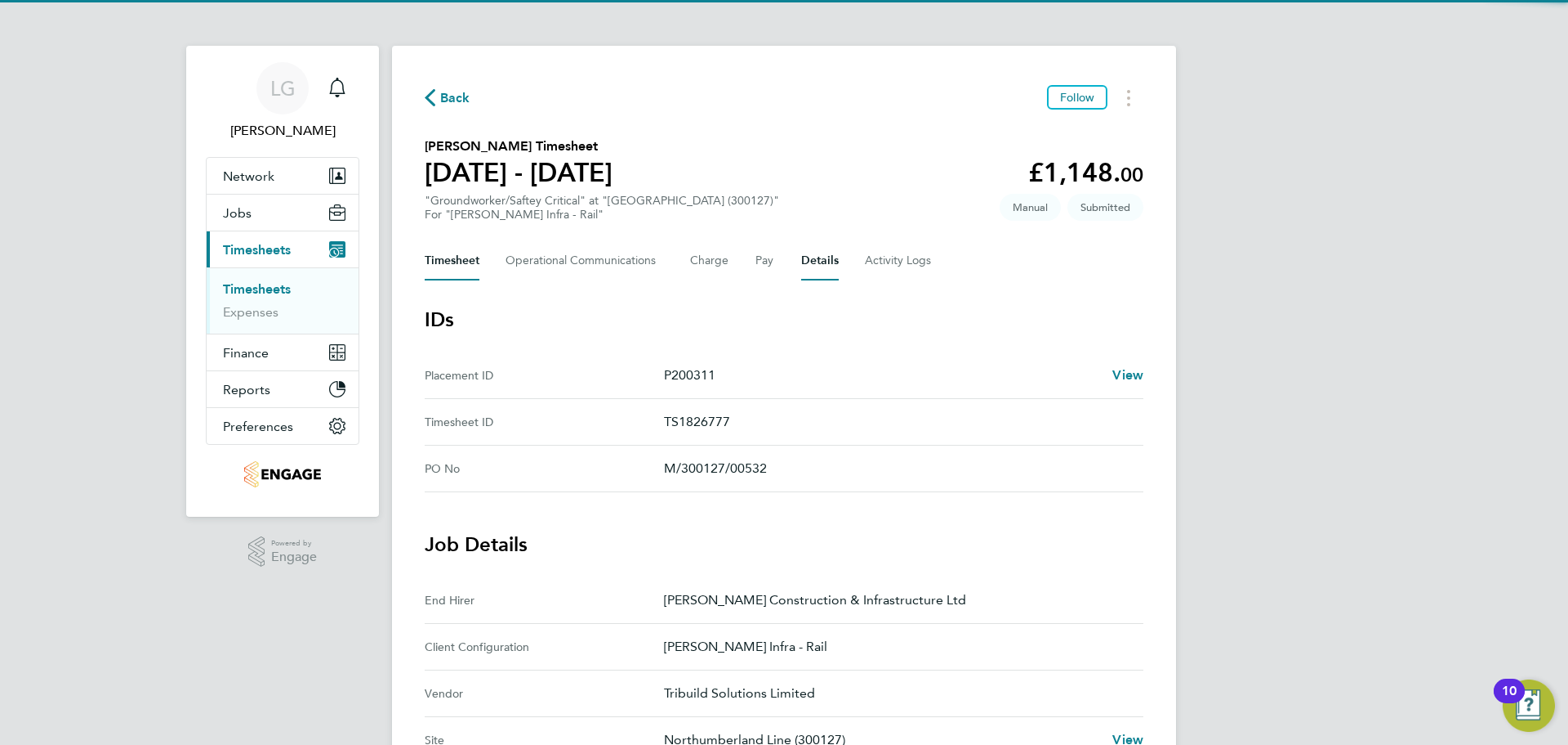
click at [462, 262] on button "Timesheet" at bounding box center [452, 261] width 55 height 39
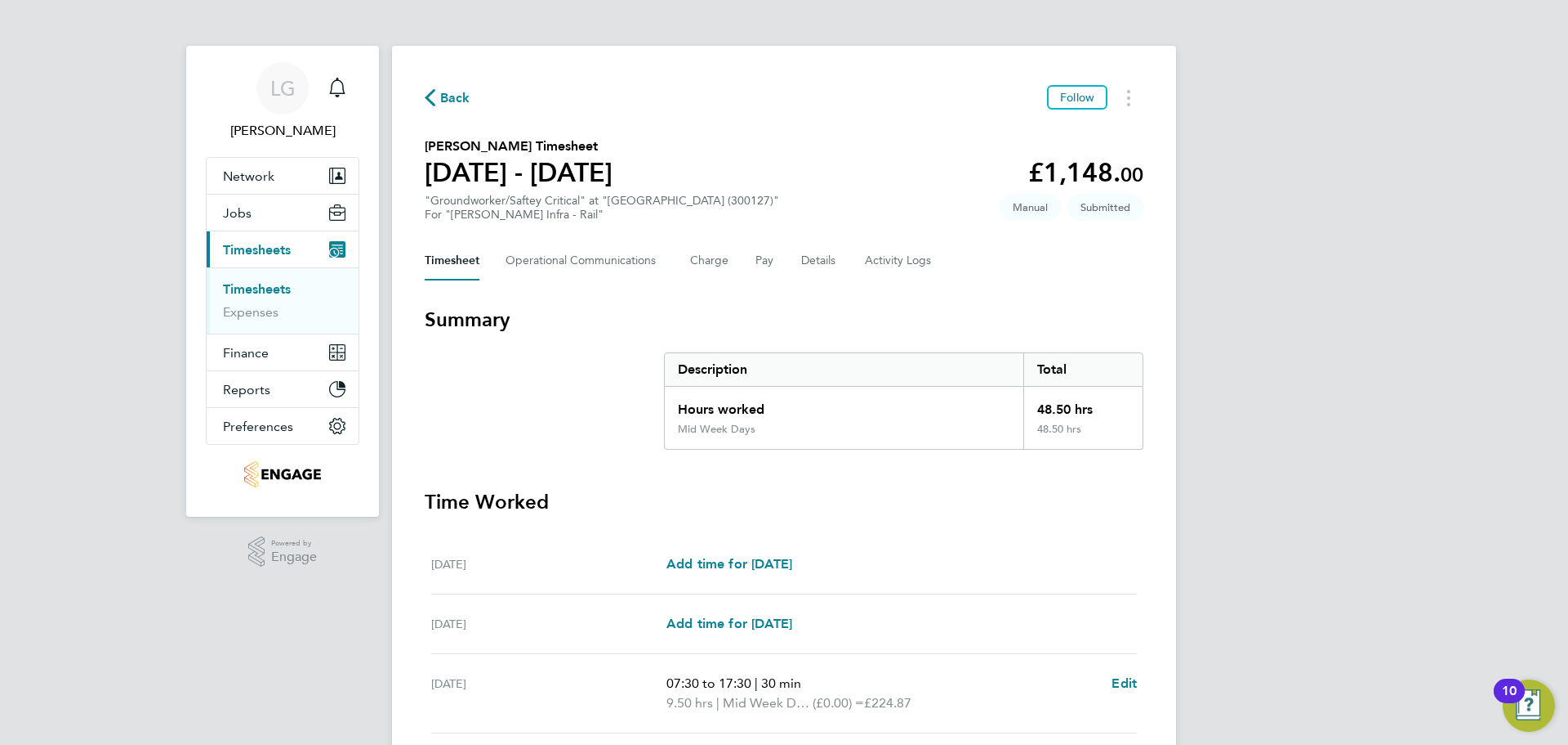
click at [248, 280] on ul "Timesheets Expenses" at bounding box center [283, 300] width 152 height 66
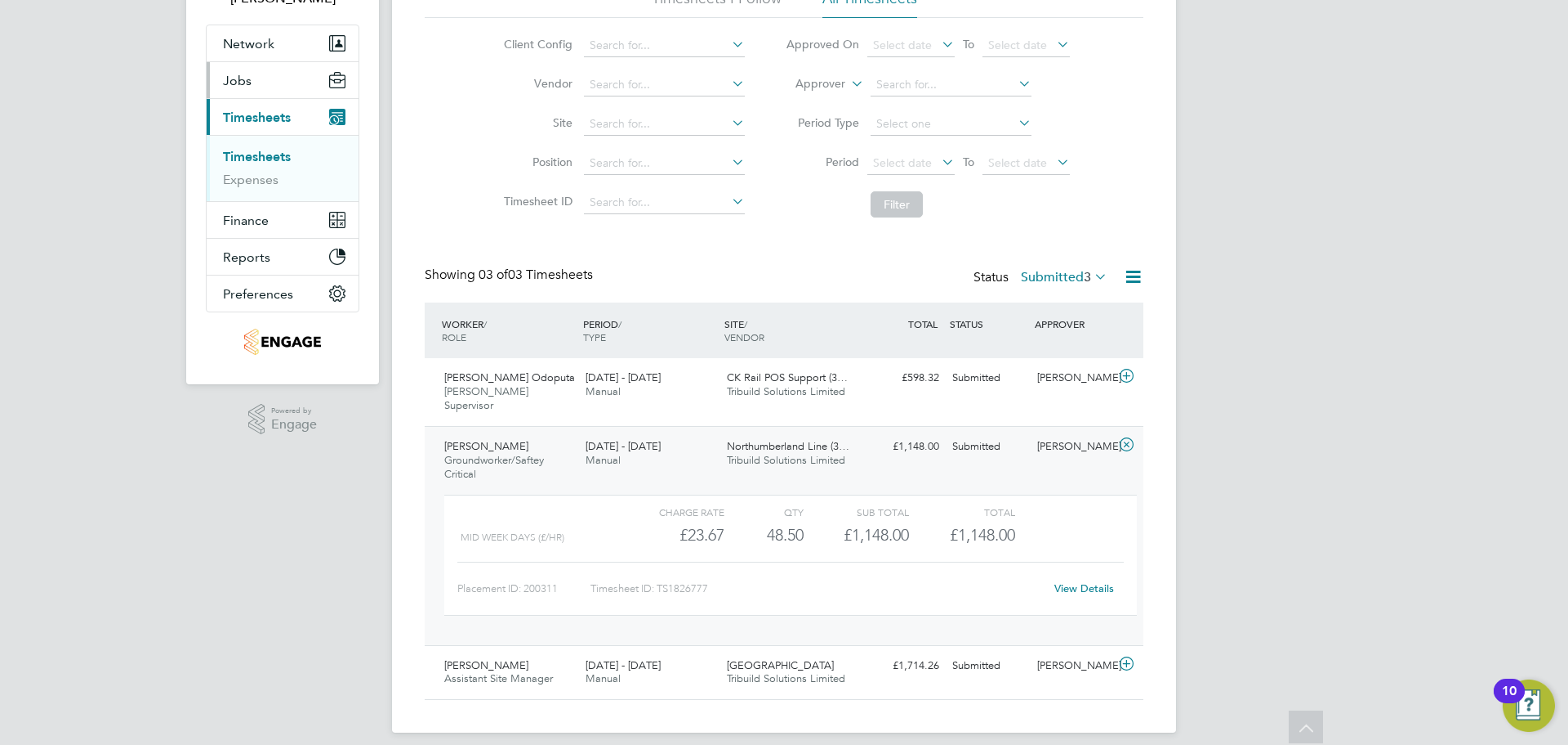
drag, startPoint x: 58, startPoint y: 237, endPoint x: 270, endPoint y: 74, distance: 267.4
click at [58, 237] on div "LG [PERSON_NAME] Notifications Applications: Network Team Members Businesses Si…" at bounding box center [784, 313] width 1568 height 891
